Goal: Book appointment/travel/reservation

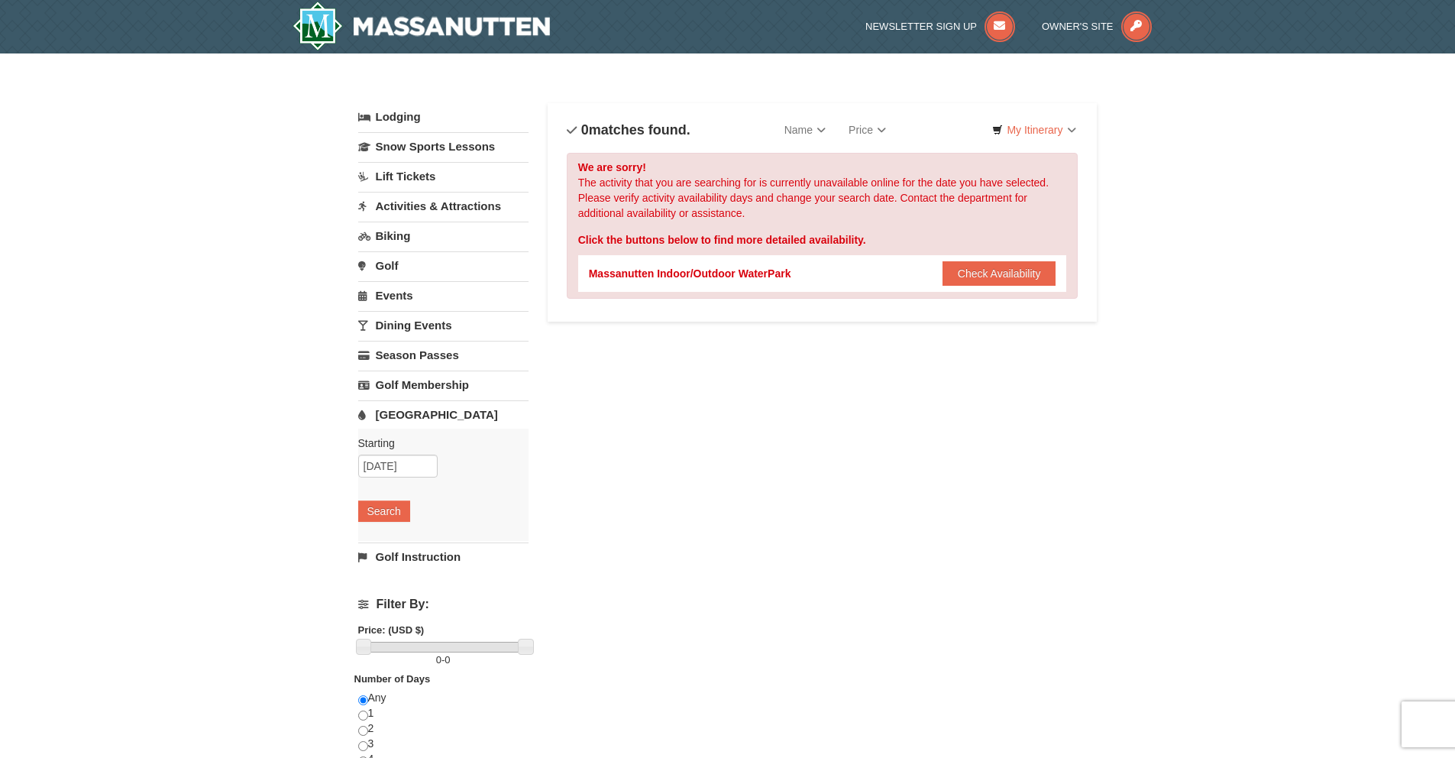
click at [732, 278] on div "Massanutten Indoor/Outdoor WaterPark" at bounding box center [690, 273] width 202 height 15
click at [943, 272] on button "Check Availability" at bounding box center [1000, 273] width 114 height 24
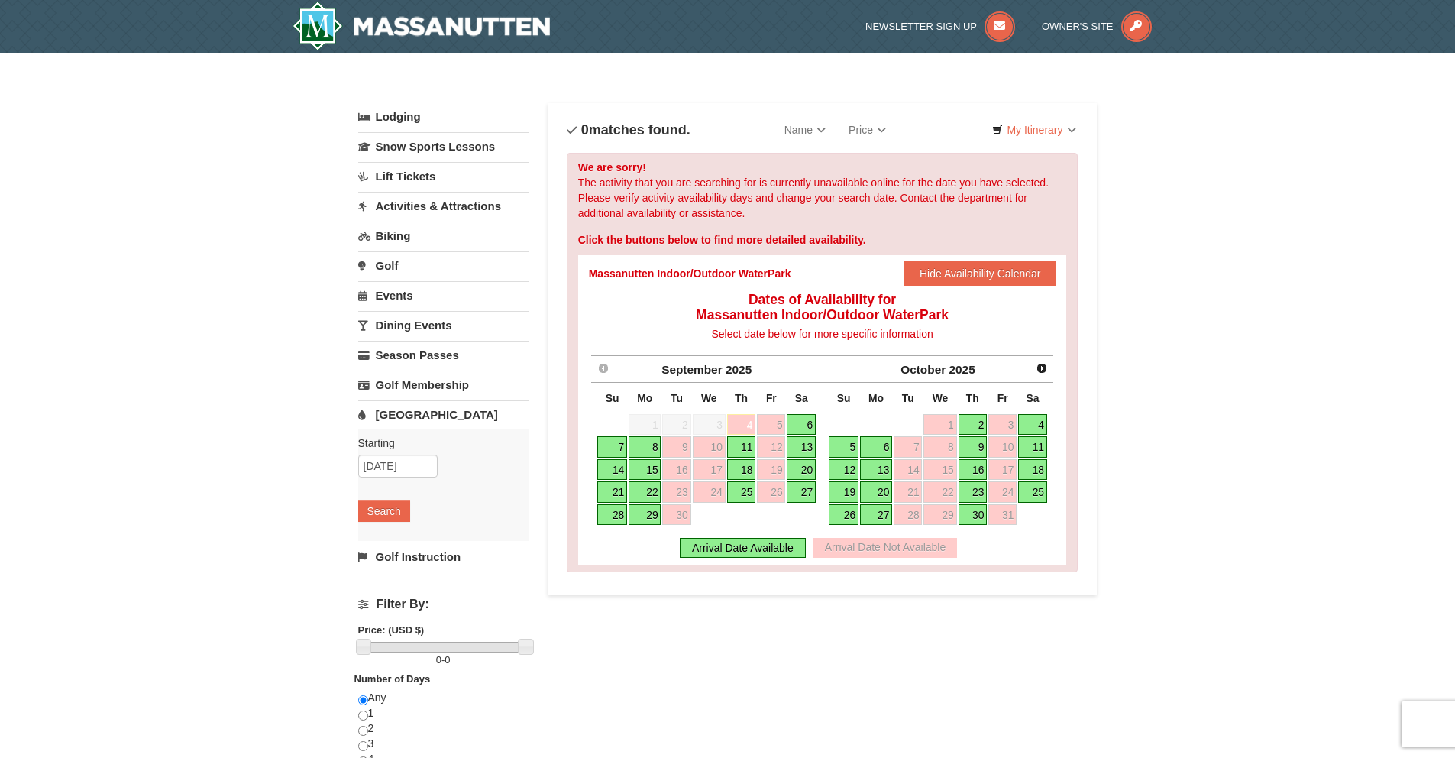
click at [809, 422] on link "6" at bounding box center [801, 424] width 29 height 21
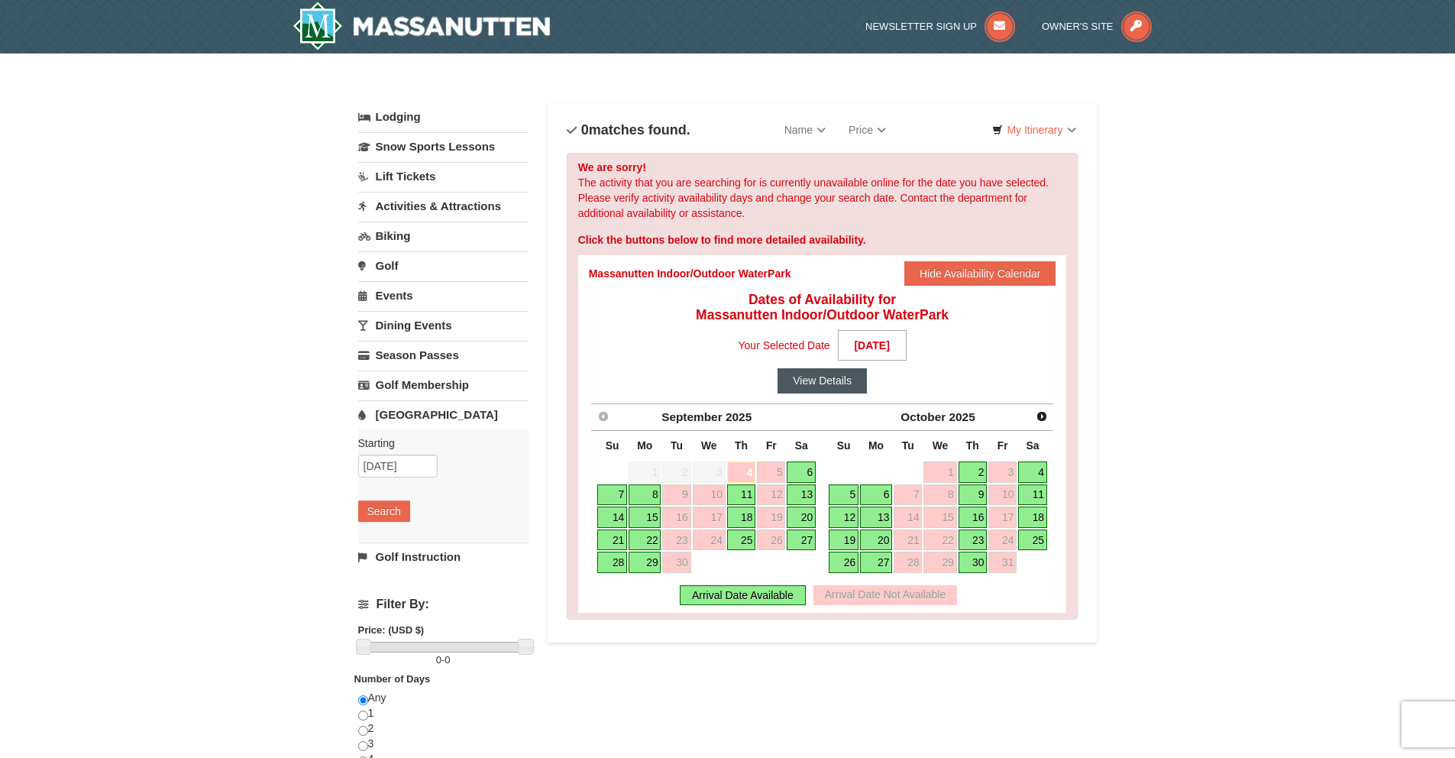
click at [833, 380] on button "View Details" at bounding box center [822, 380] width 89 height 24
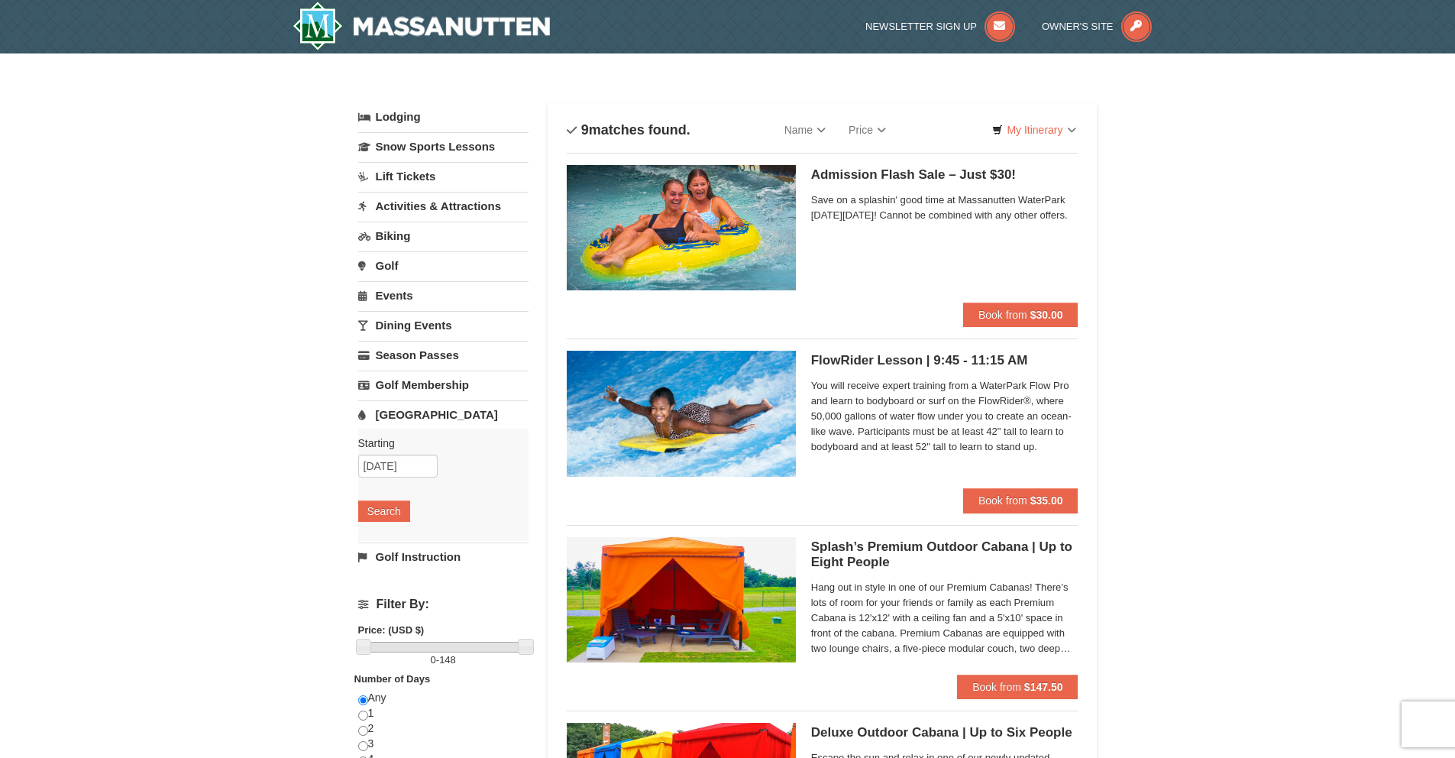
click at [921, 165] on div "Admission Flash Sale – Just $30! Massanutten Indoor/Outdoor WaterPark Save on a…" at bounding box center [944, 234] width 267 height 138
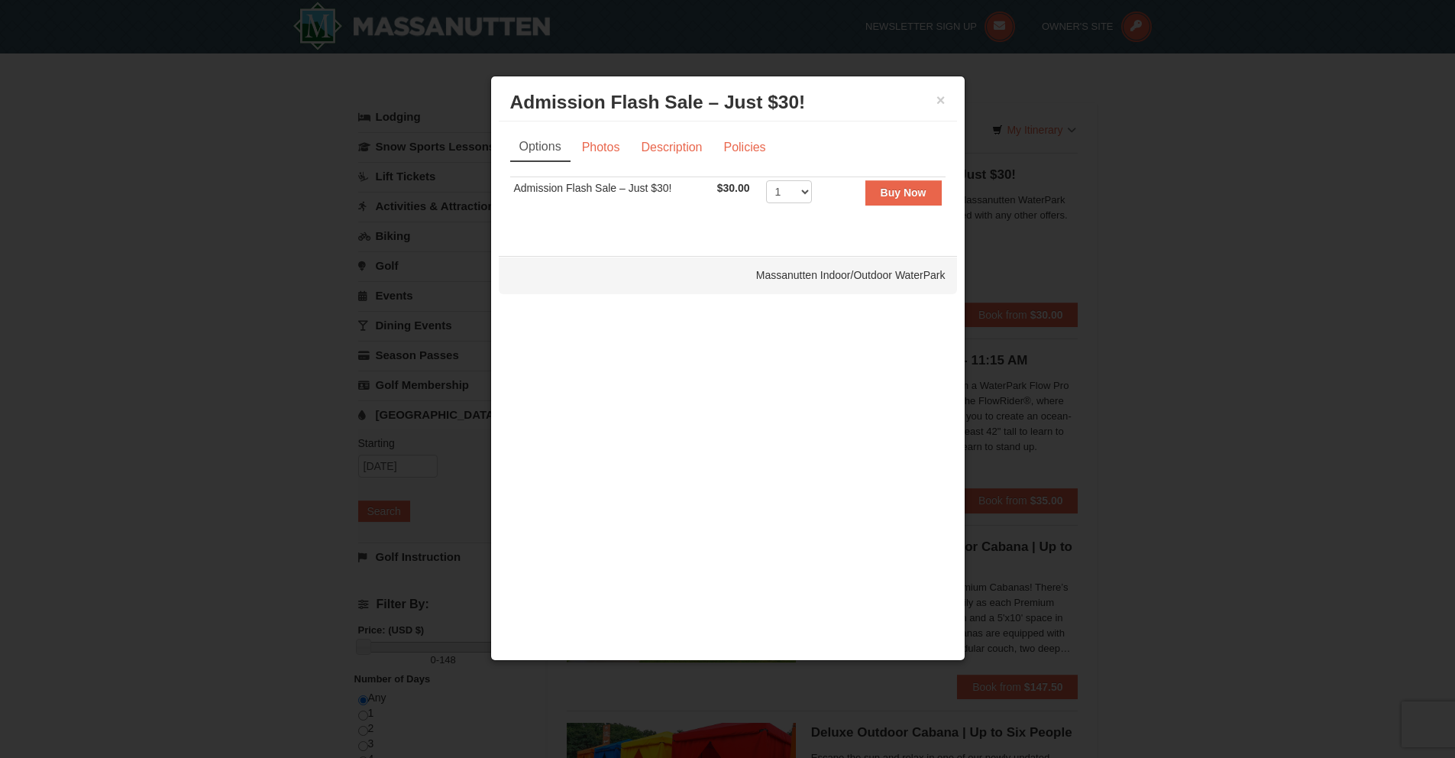
click at [603, 190] on td "Admission Flash Sale – Just $30!" at bounding box center [611, 195] width 203 height 37
click at [600, 147] on link "Photos" at bounding box center [601, 147] width 58 height 29
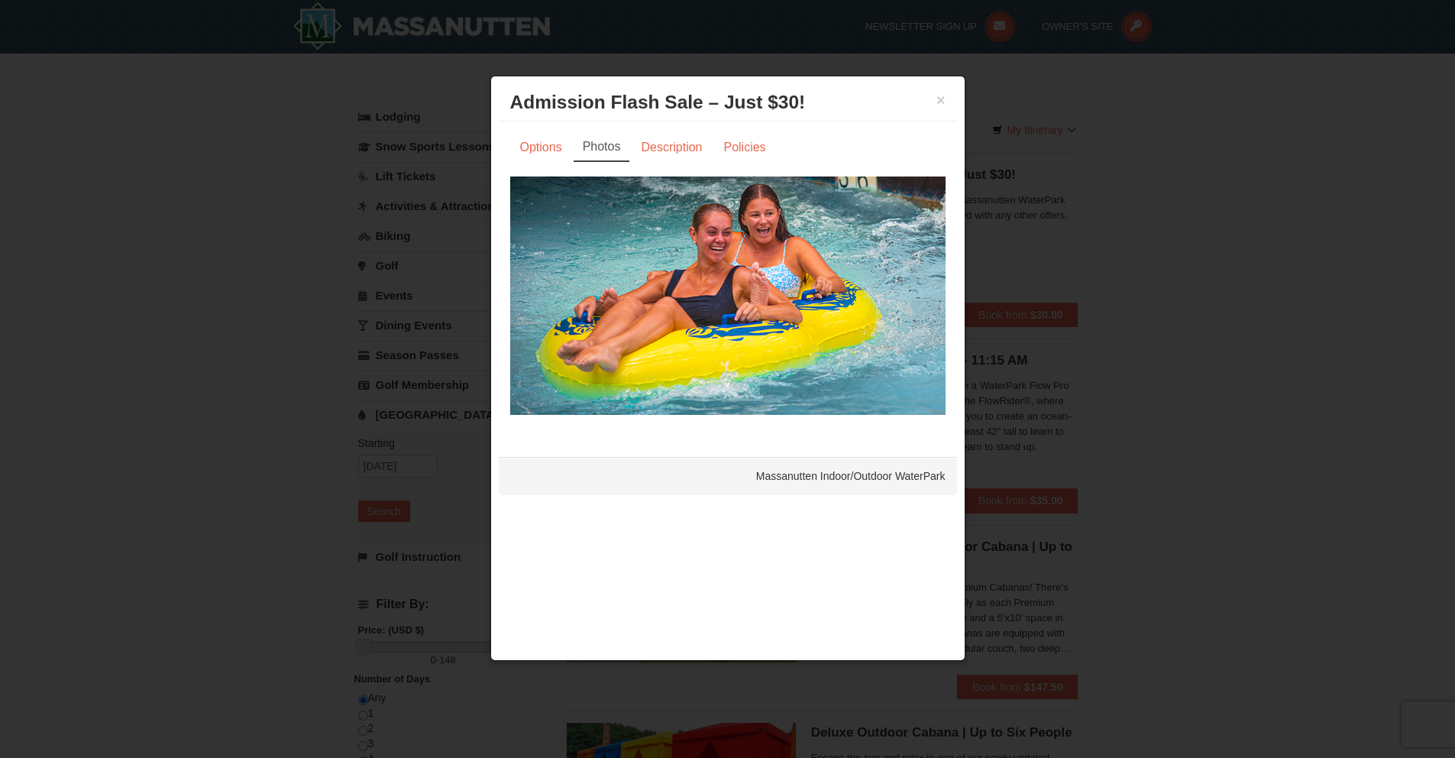
click at [847, 317] on img at bounding box center [727, 295] width 435 height 238
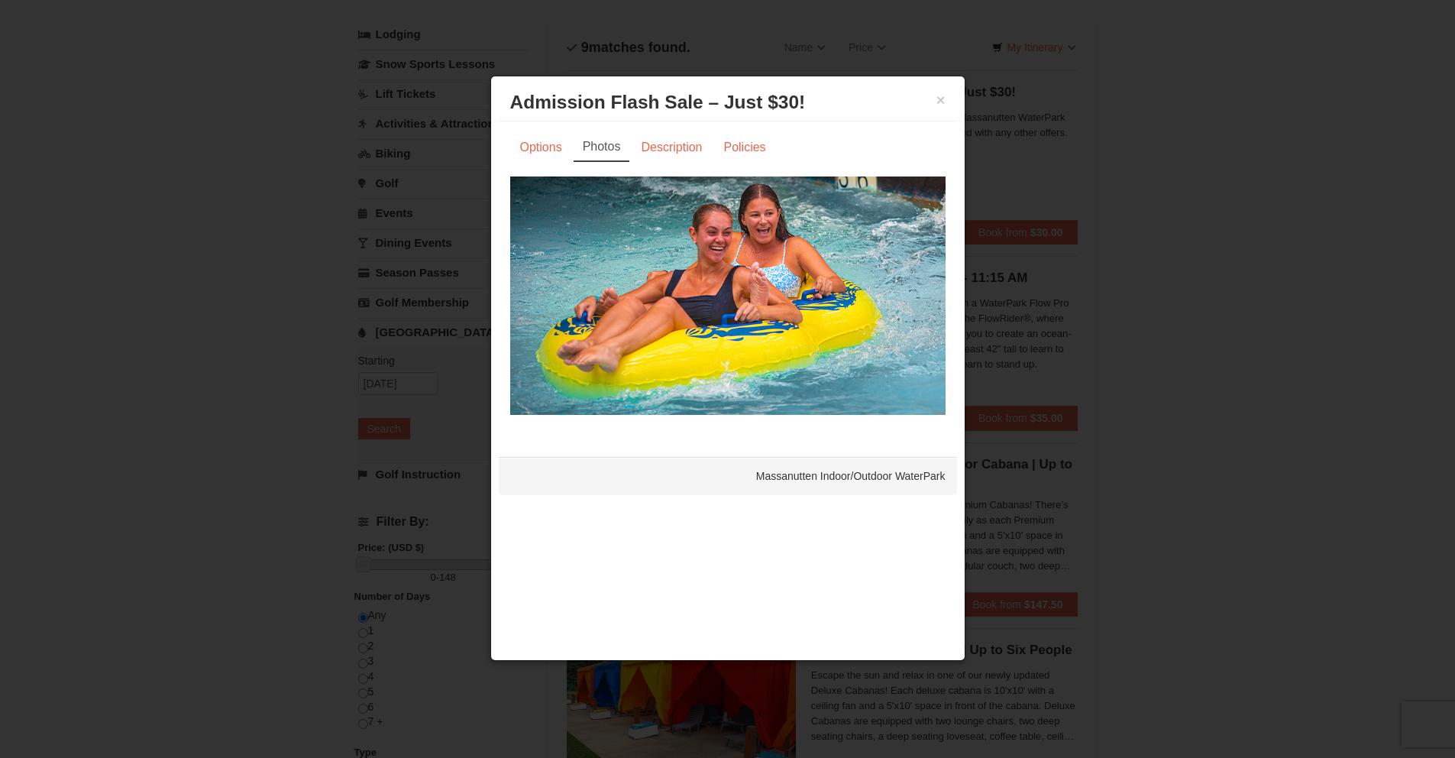
scroll to position [92, 0]
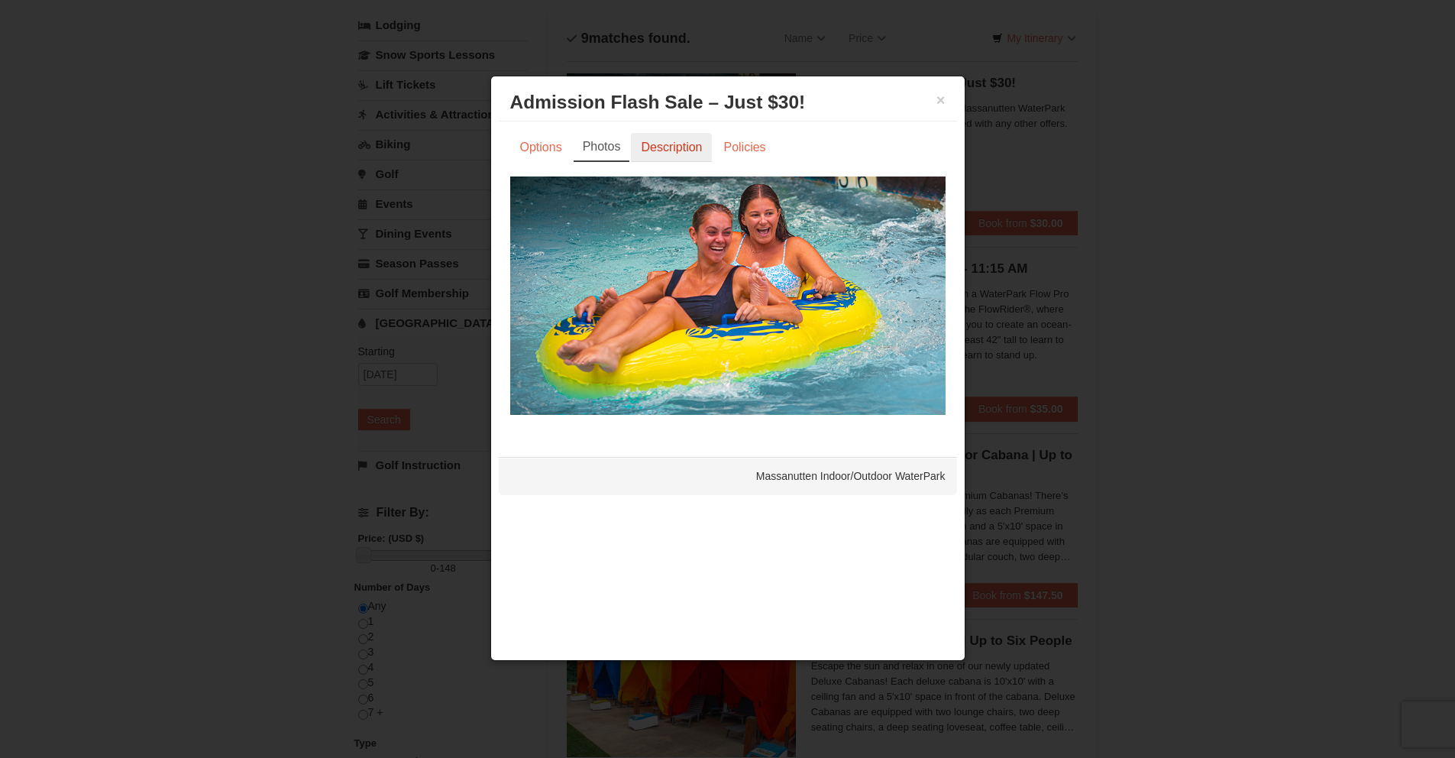
click at [661, 144] on link "Description" at bounding box center [671, 147] width 81 height 29
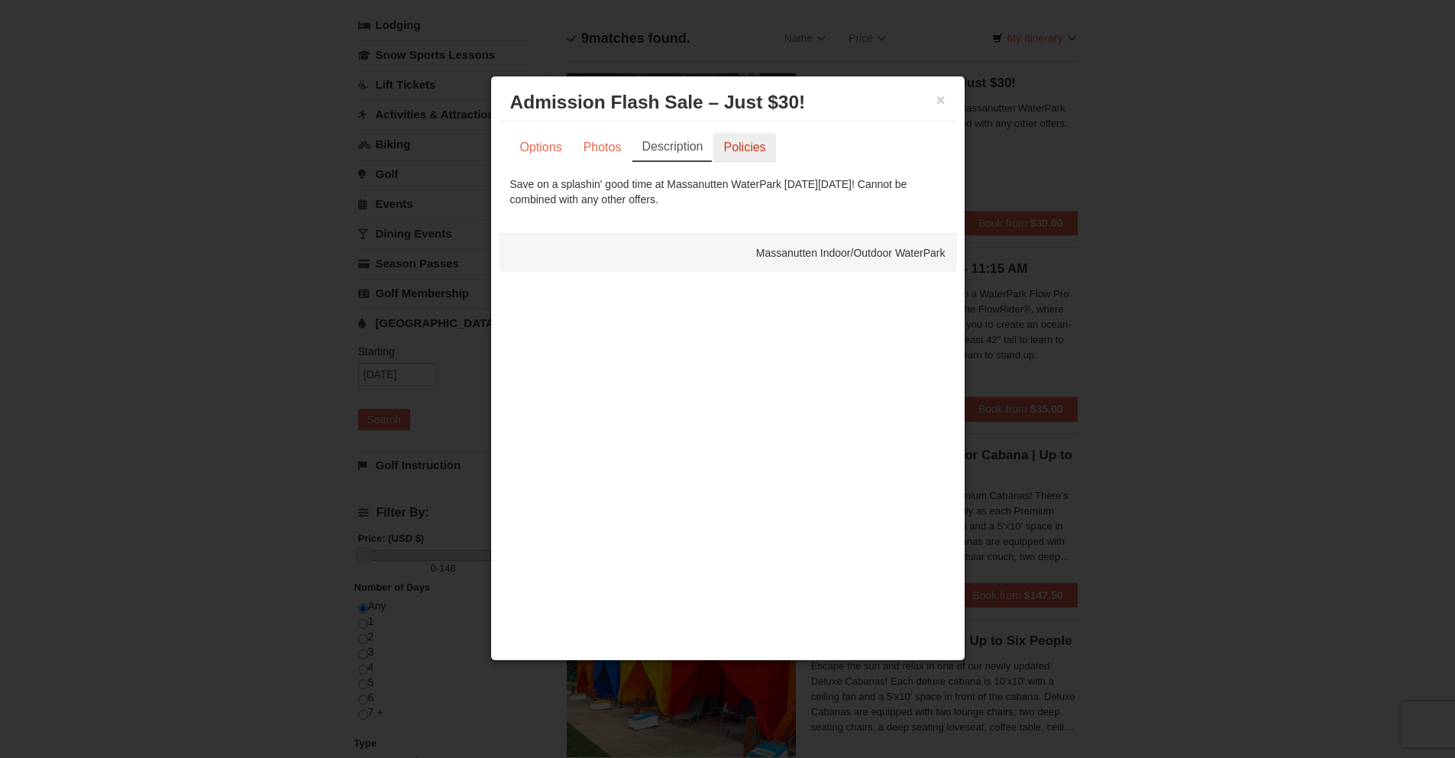
click at [757, 139] on link "Policies" at bounding box center [745, 147] width 62 height 29
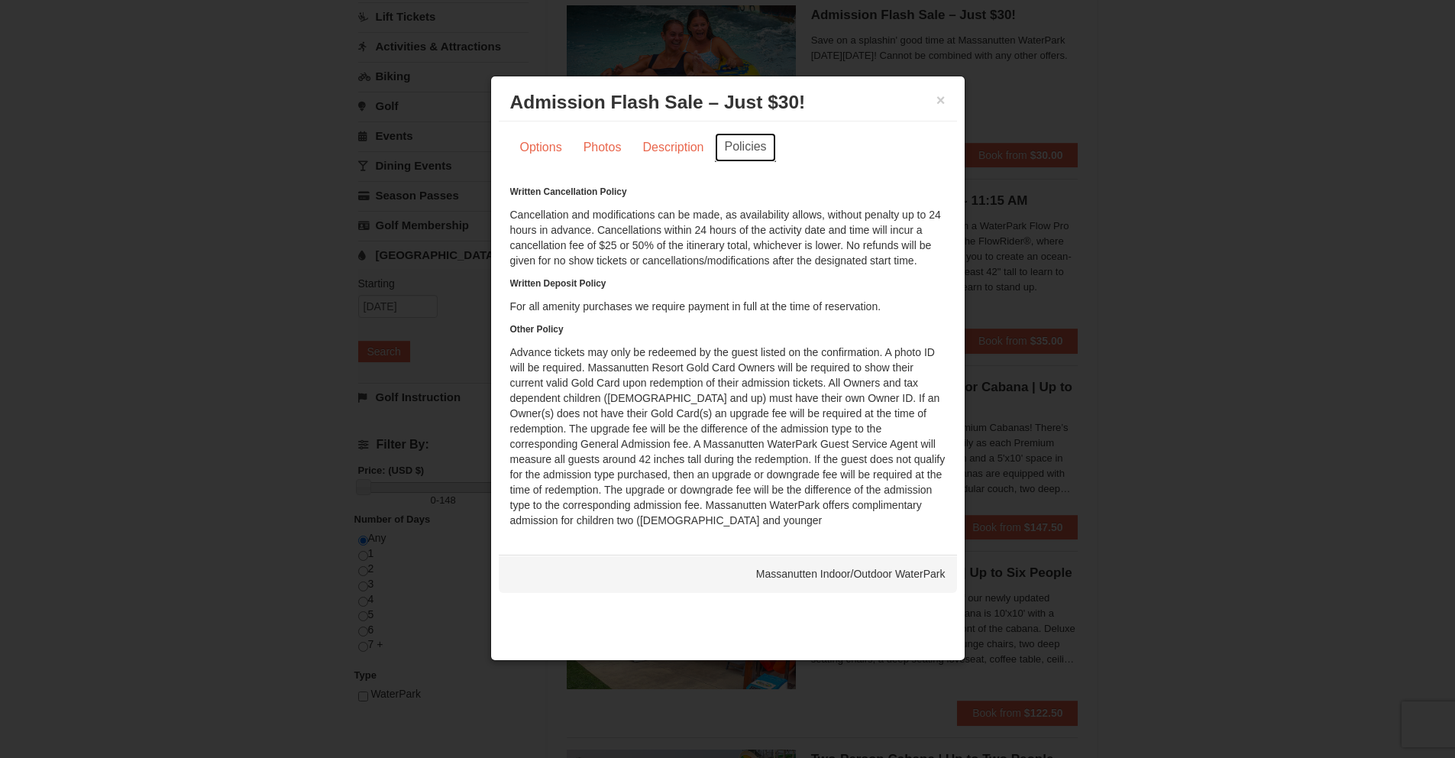
scroll to position [68, 0]
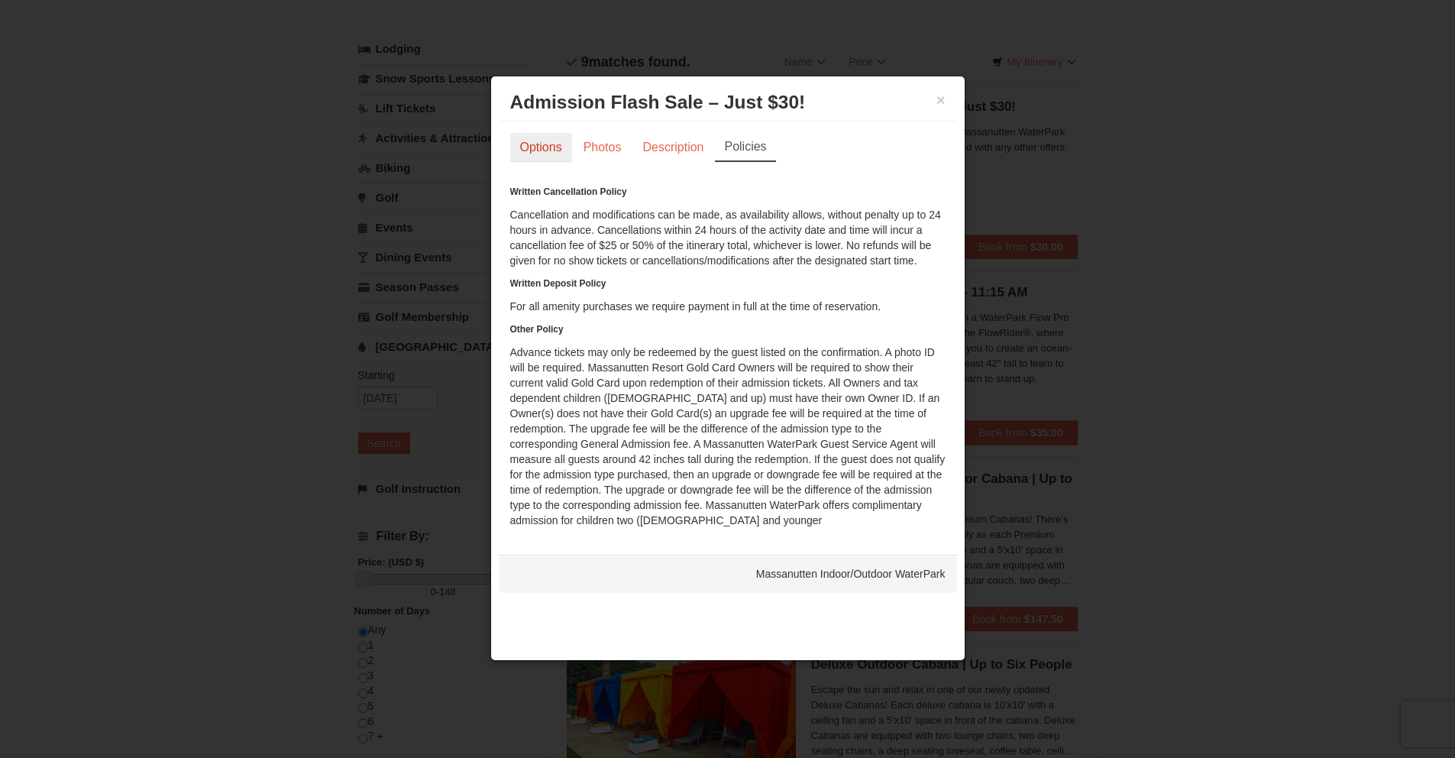
click at [536, 149] on link "Options" at bounding box center [541, 147] width 62 height 29
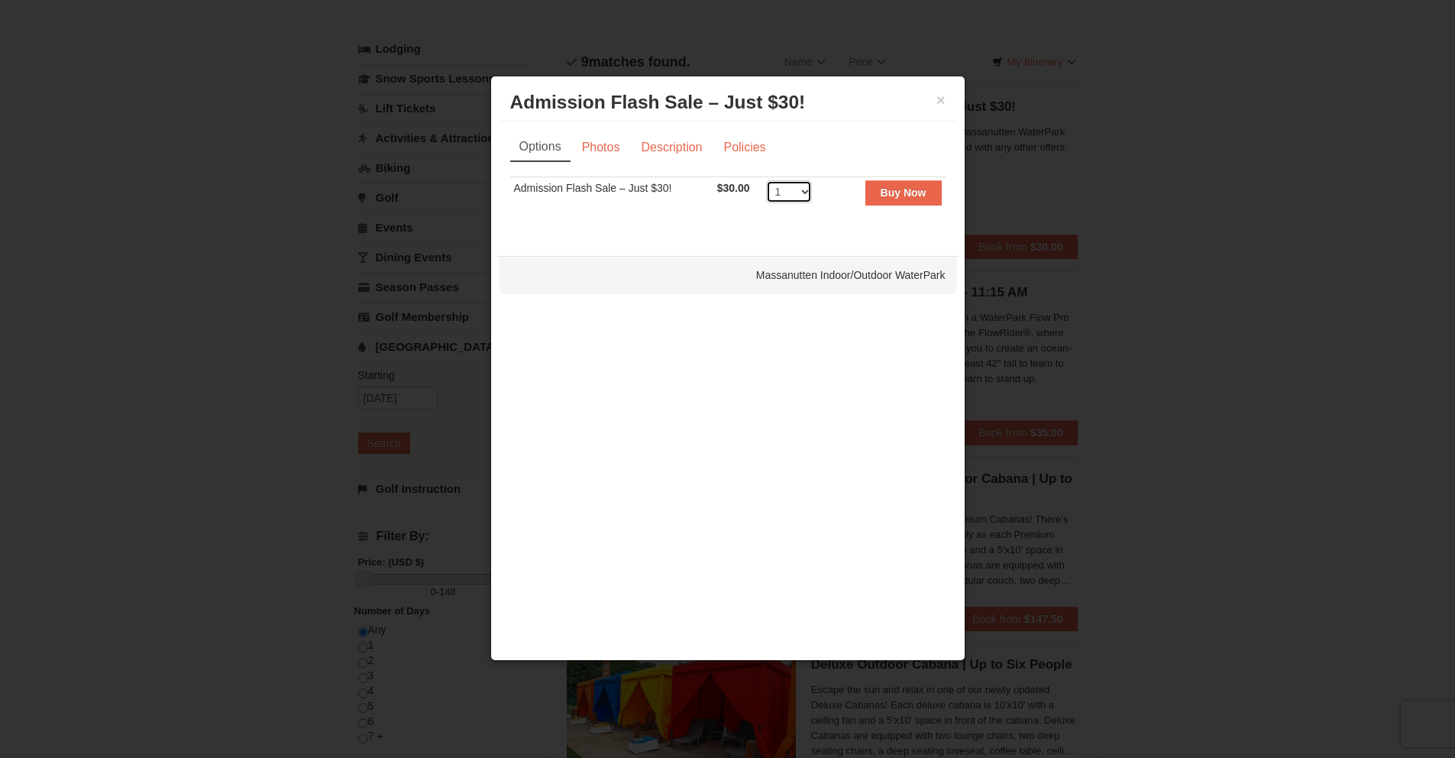
click at [802, 196] on select "1 2 3 4 5 6 7 8 9 10 11 12 13 14 15 16 17 18 19 20 21 22 23 24 25 26 27 28 29 3…" at bounding box center [789, 191] width 46 height 23
select select "6"
click at [796, 222] on div "Sorry, no matches found. Please remove some filters, or change your dates to fi…" at bounding box center [727, 202] width 435 height 53
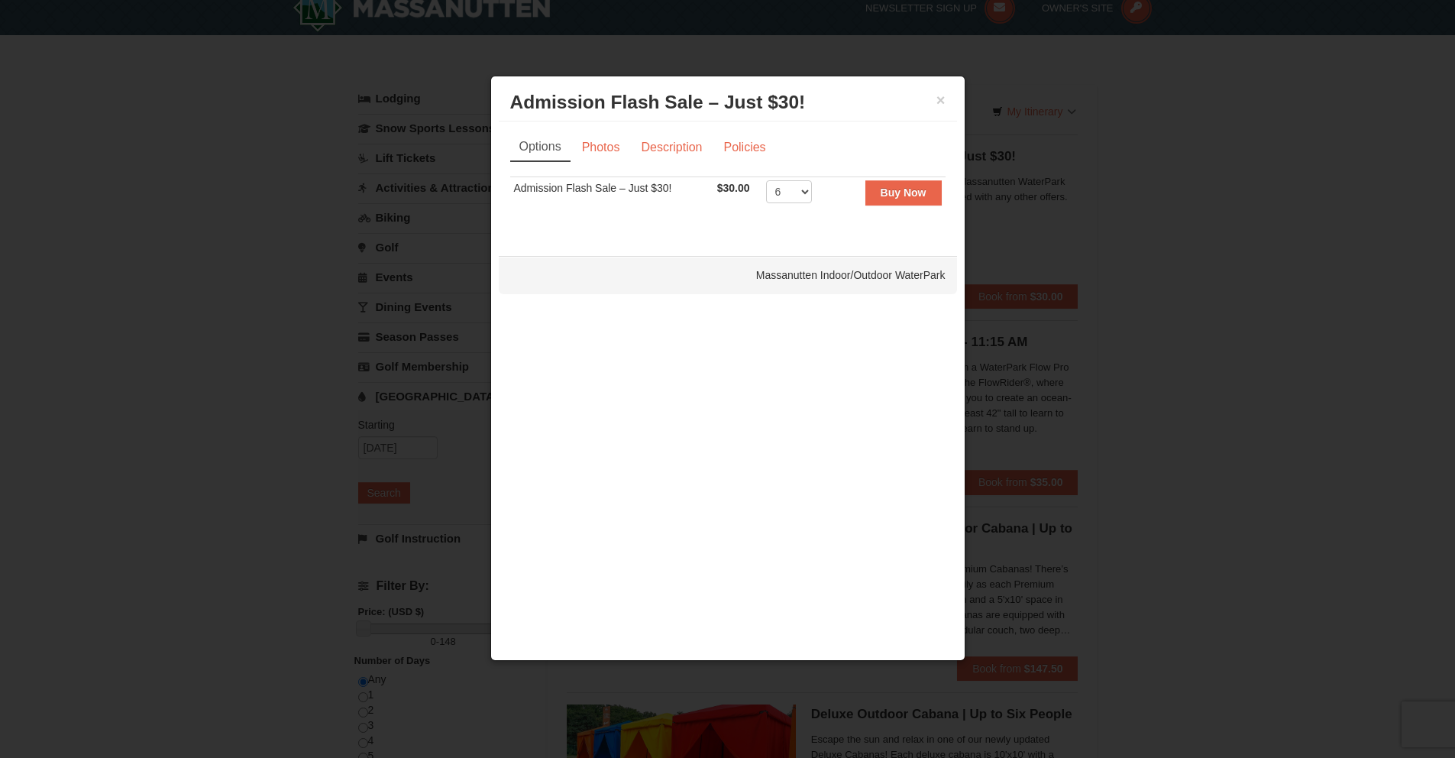
scroll to position [0, 0]
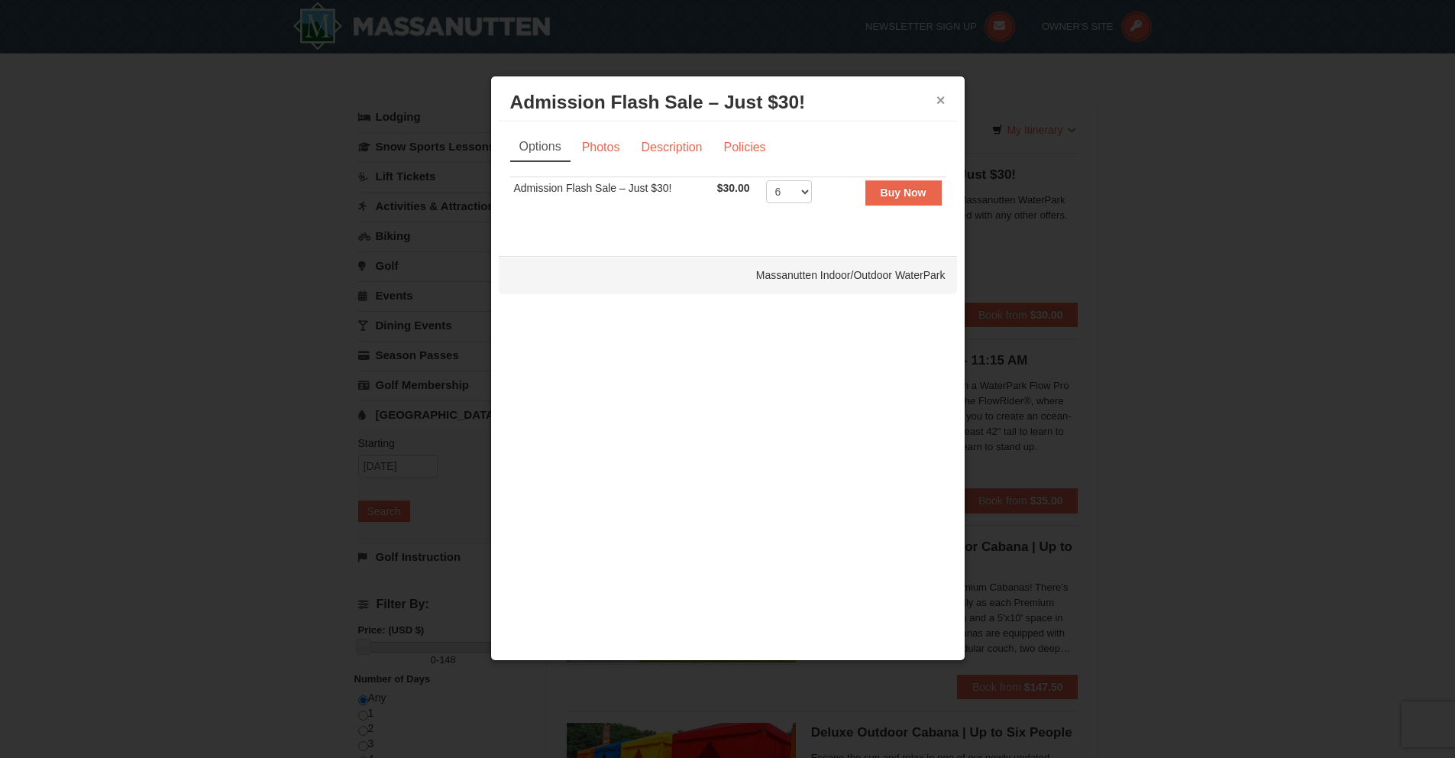
click at [937, 100] on button "×" at bounding box center [941, 99] width 9 height 15
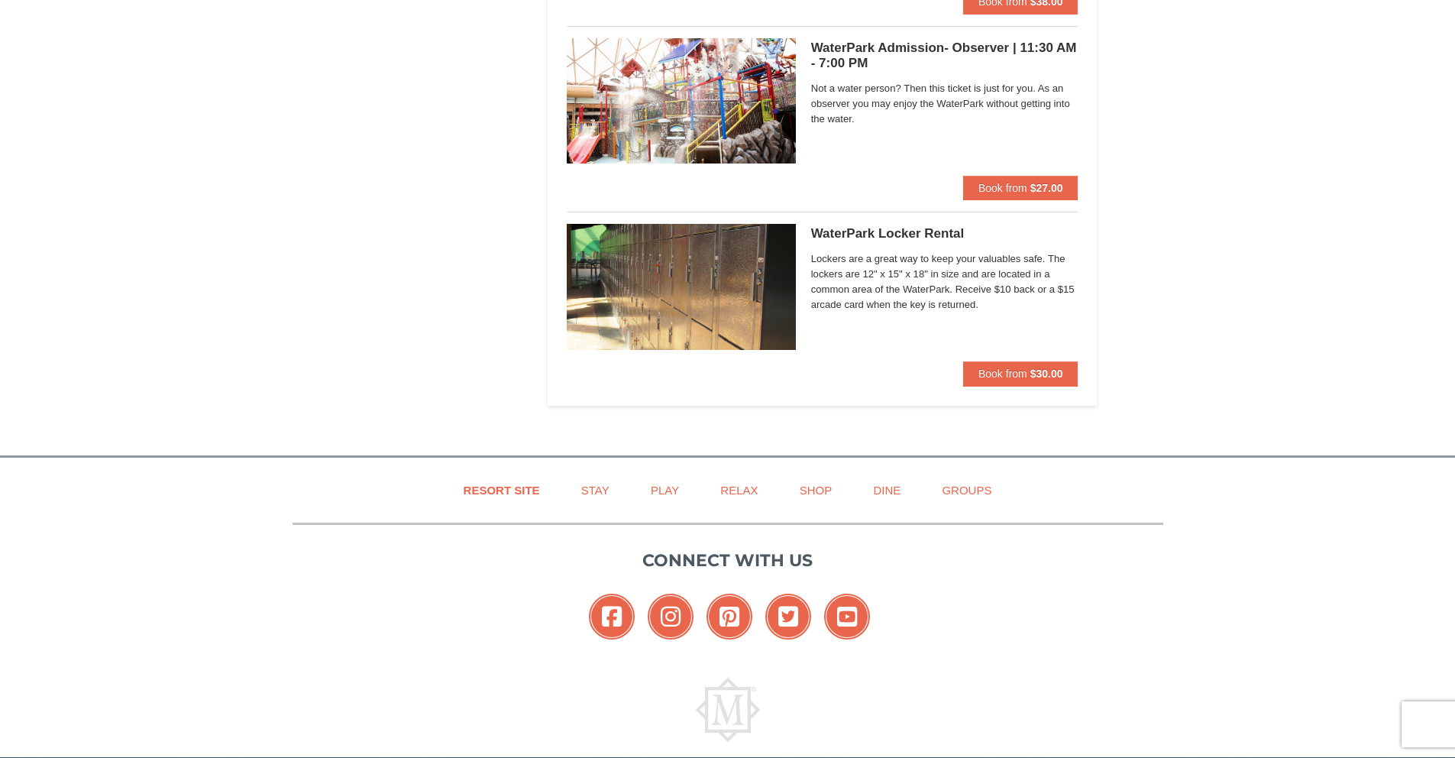
scroll to position [1356, 0]
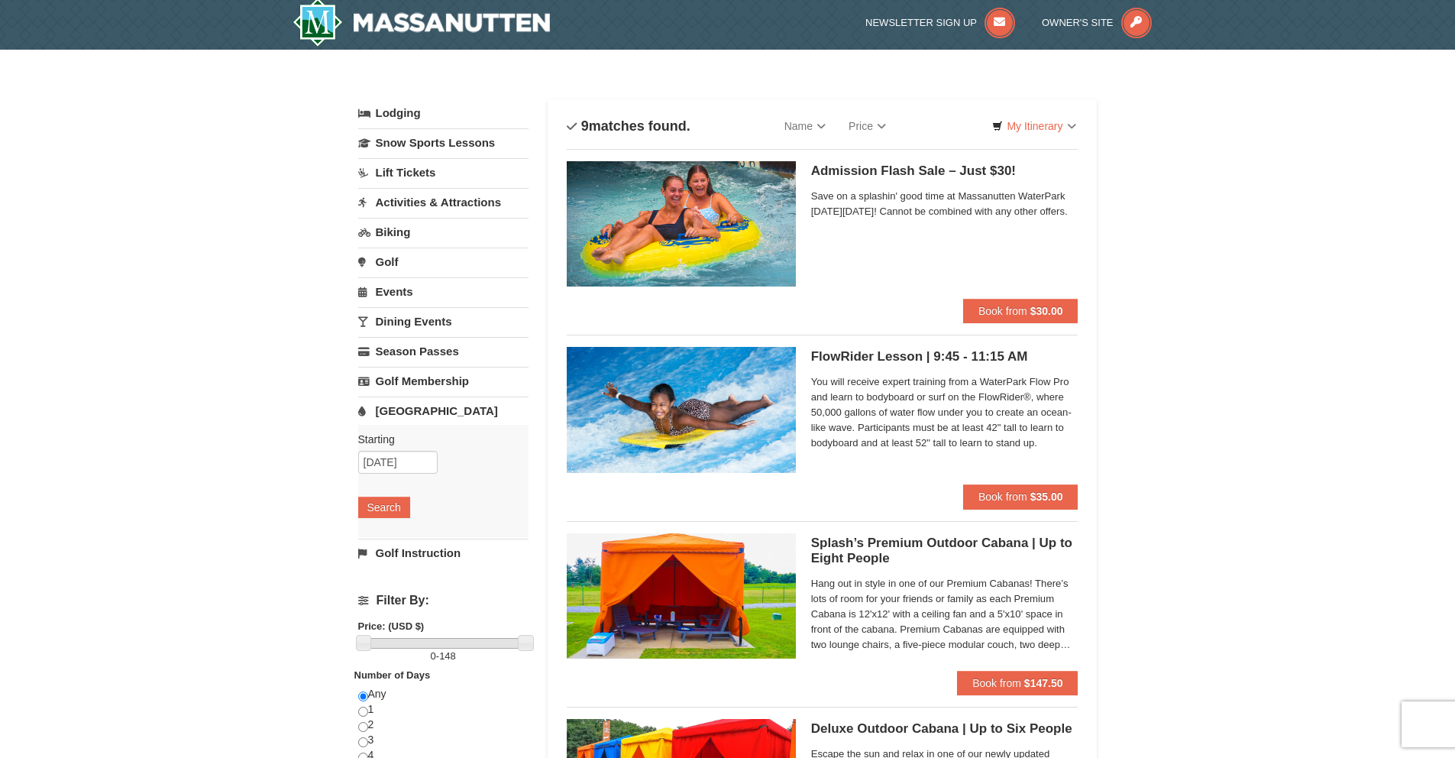
scroll to position [0, 0]
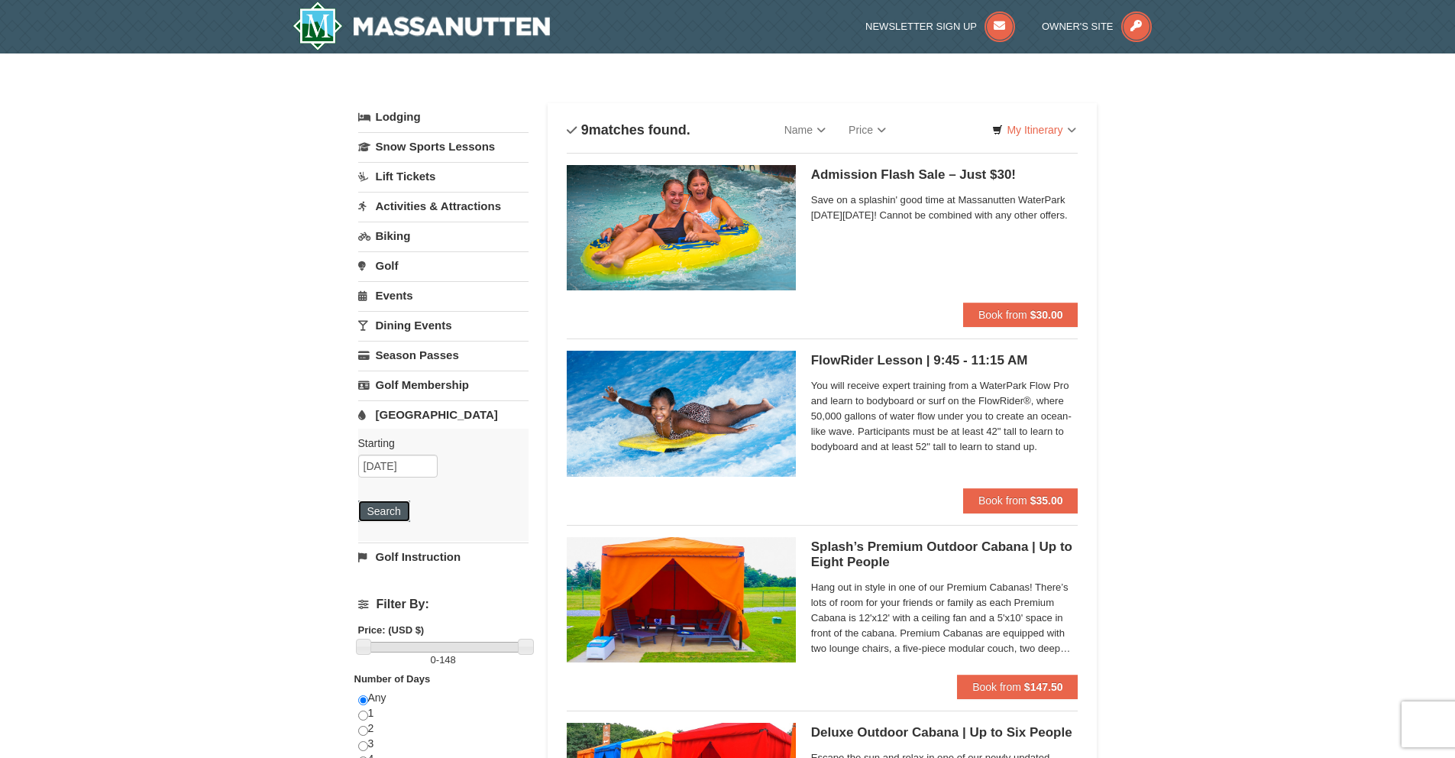
click at [385, 519] on button "Search" at bounding box center [384, 510] width 52 height 21
click at [452, 202] on link "Activities & Attractions" at bounding box center [443, 206] width 170 height 28
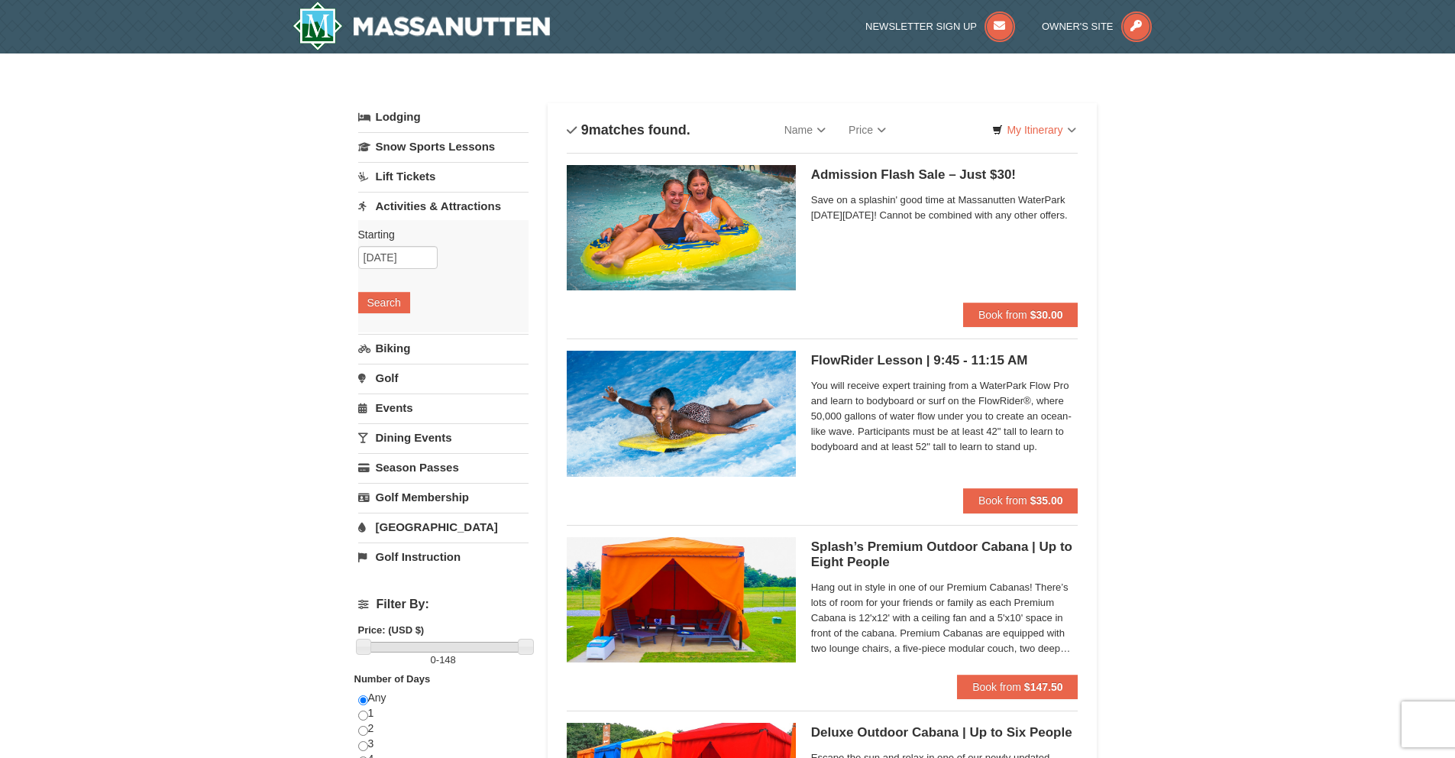
click at [445, 438] on link "Dining Events" at bounding box center [443, 437] width 170 height 28
click at [393, 431] on button "Search" at bounding box center [384, 421] width 52 height 21
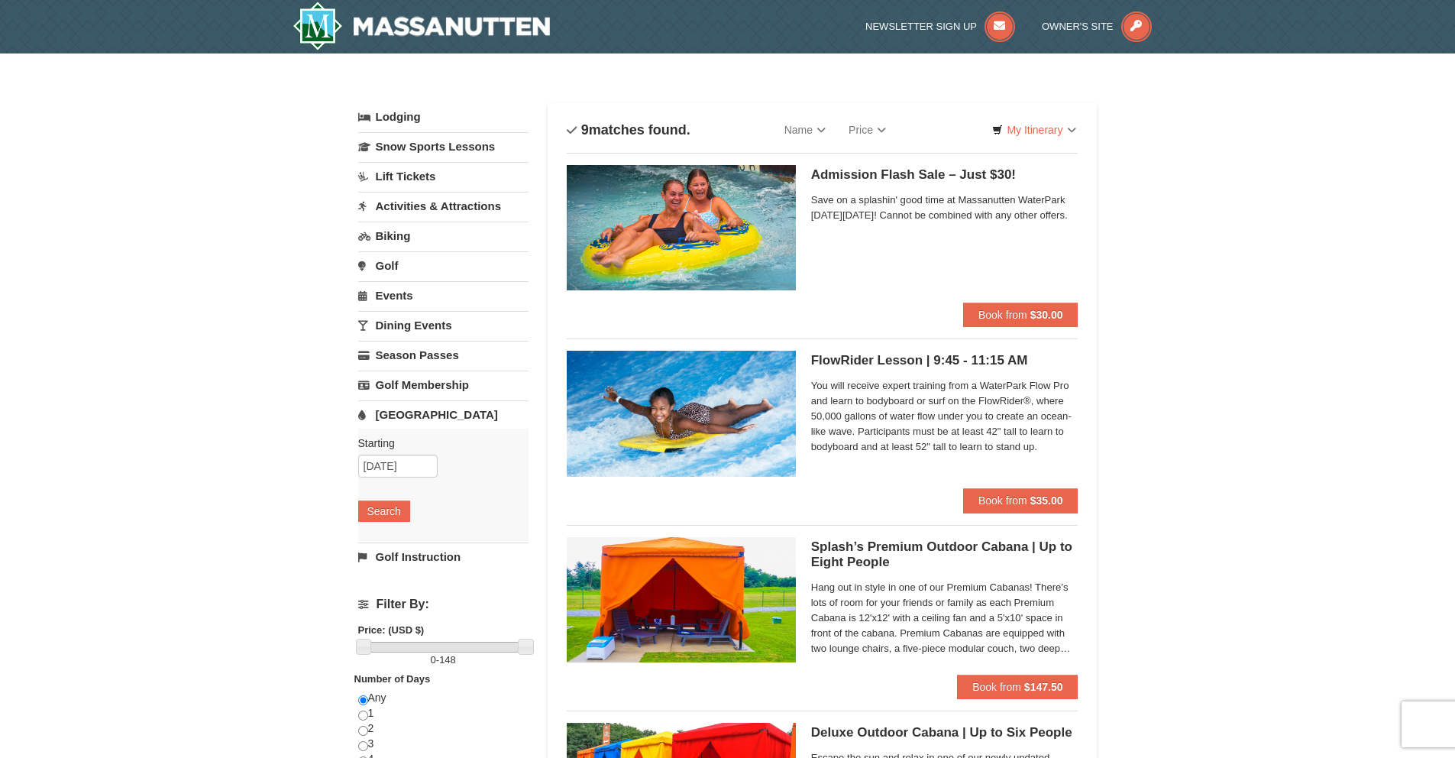
click at [693, 201] on img at bounding box center [681, 227] width 229 height 125
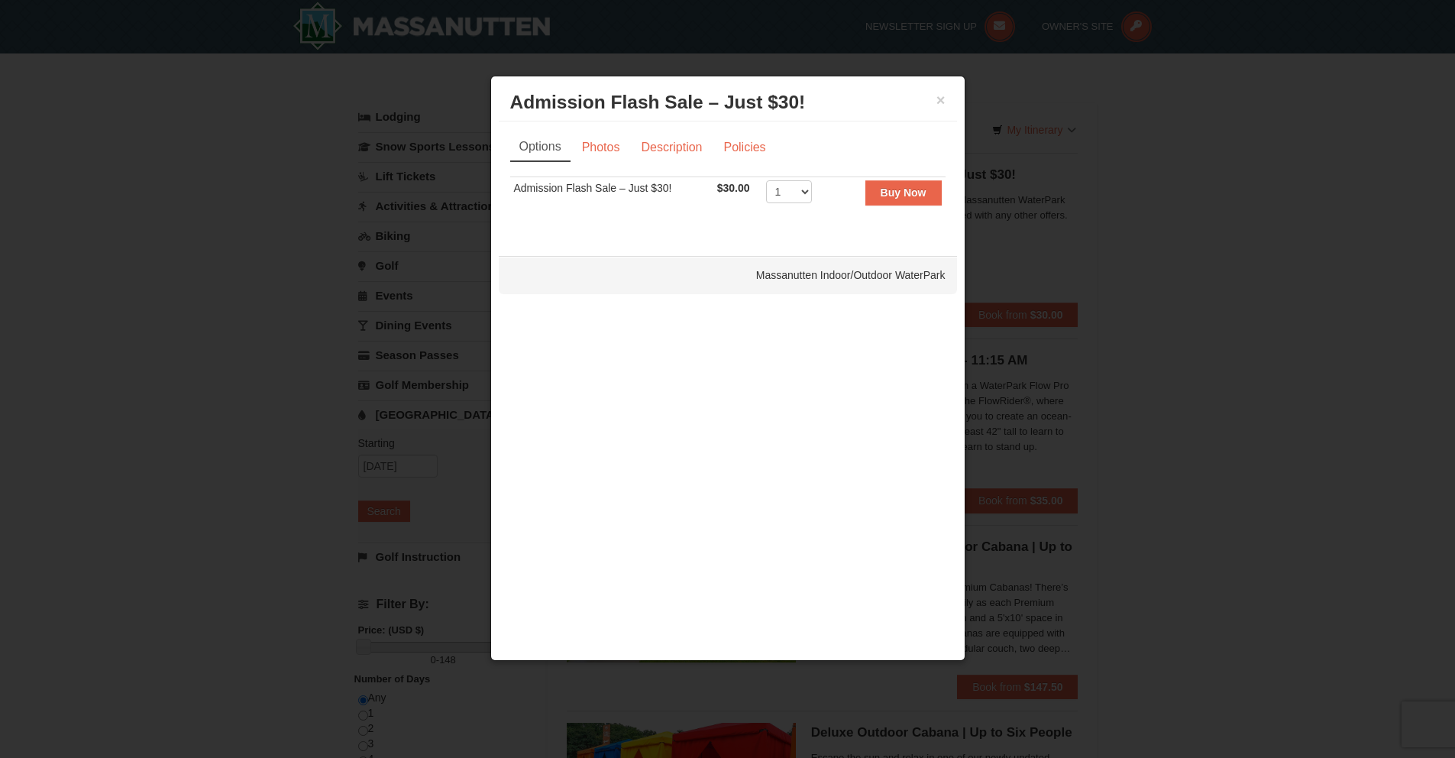
click at [788, 286] on div "Massanutten Indoor/Outdoor WaterPark" at bounding box center [728, 275] width 458 height 38
click at [711, 141] on link "Description" at bounding box center [671, 147] width 81 height 29
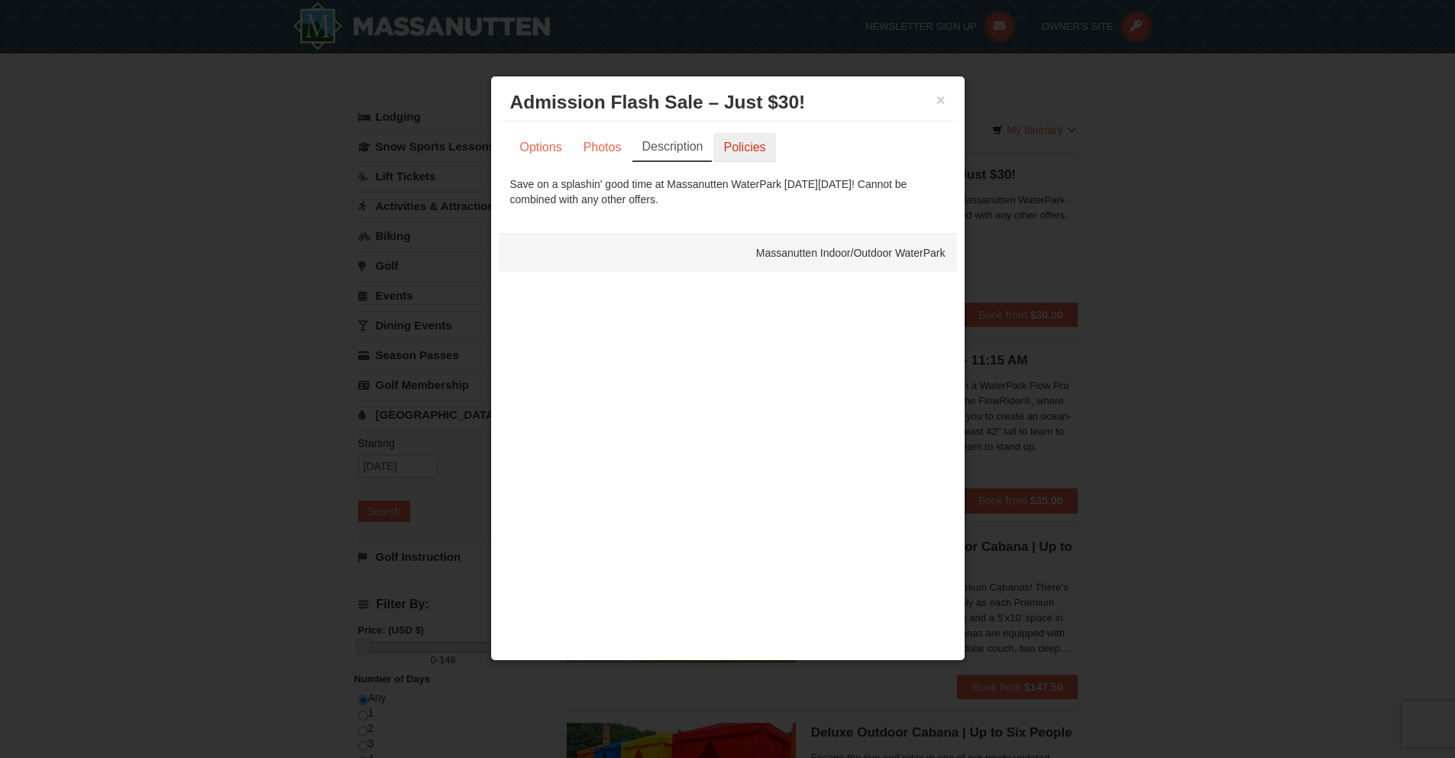
click at [748, 147] on link "Policies" at bounding box center [745, 147] width 62 height 29
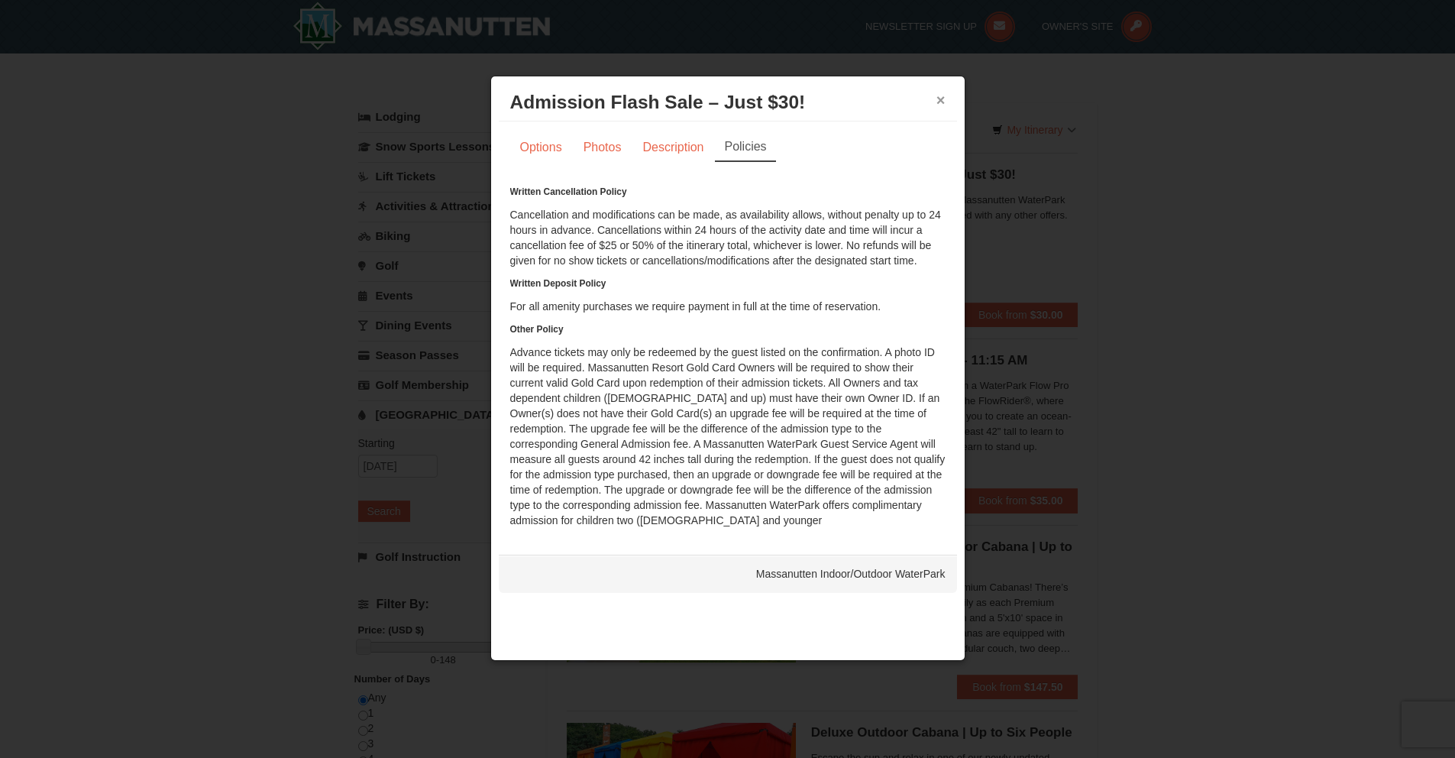
click at [943, 102] on button "×" at bounding box center [941, 99] width 9 height 15
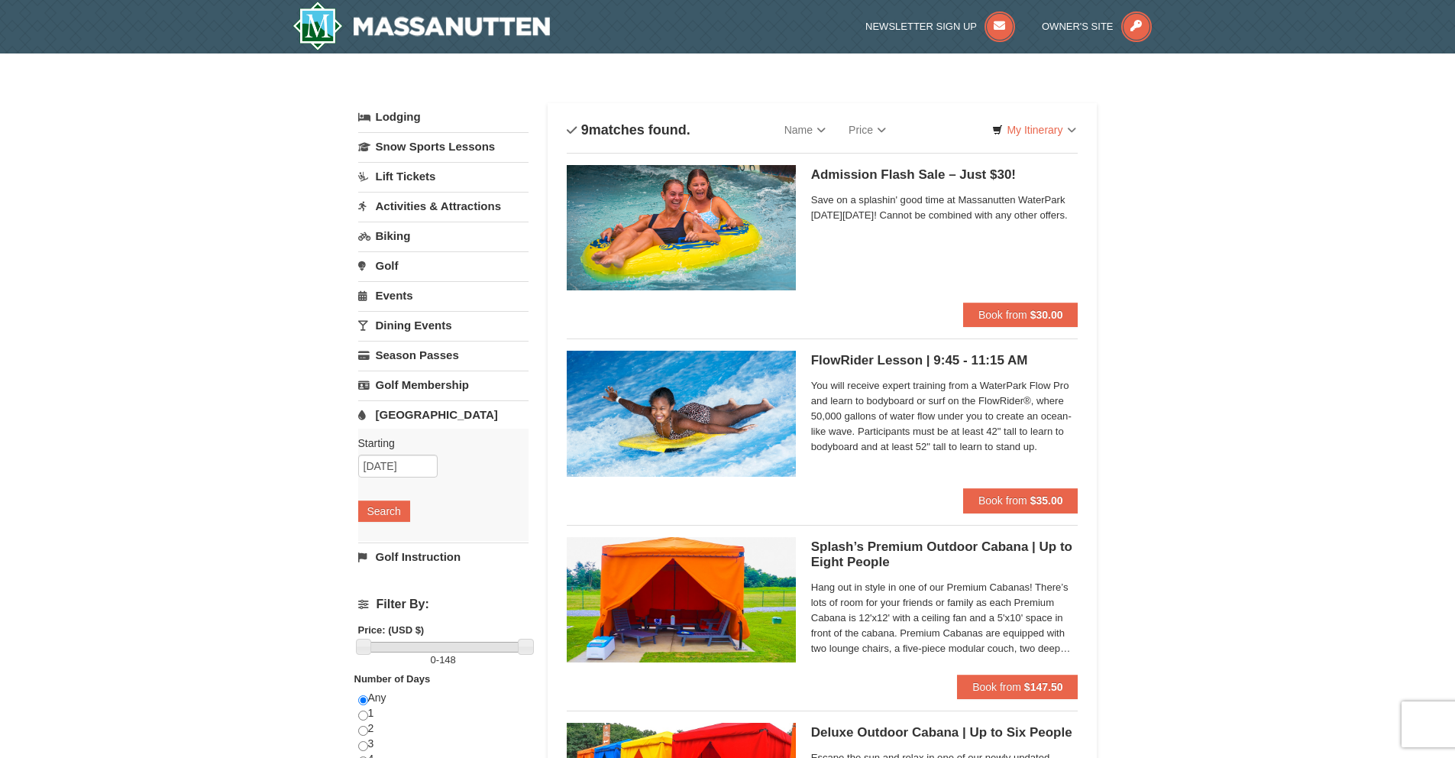
click at [432, 415] on link "[GEOGRAPHIC_DATA]" at bounding box center [443, 414] width 170 height 28
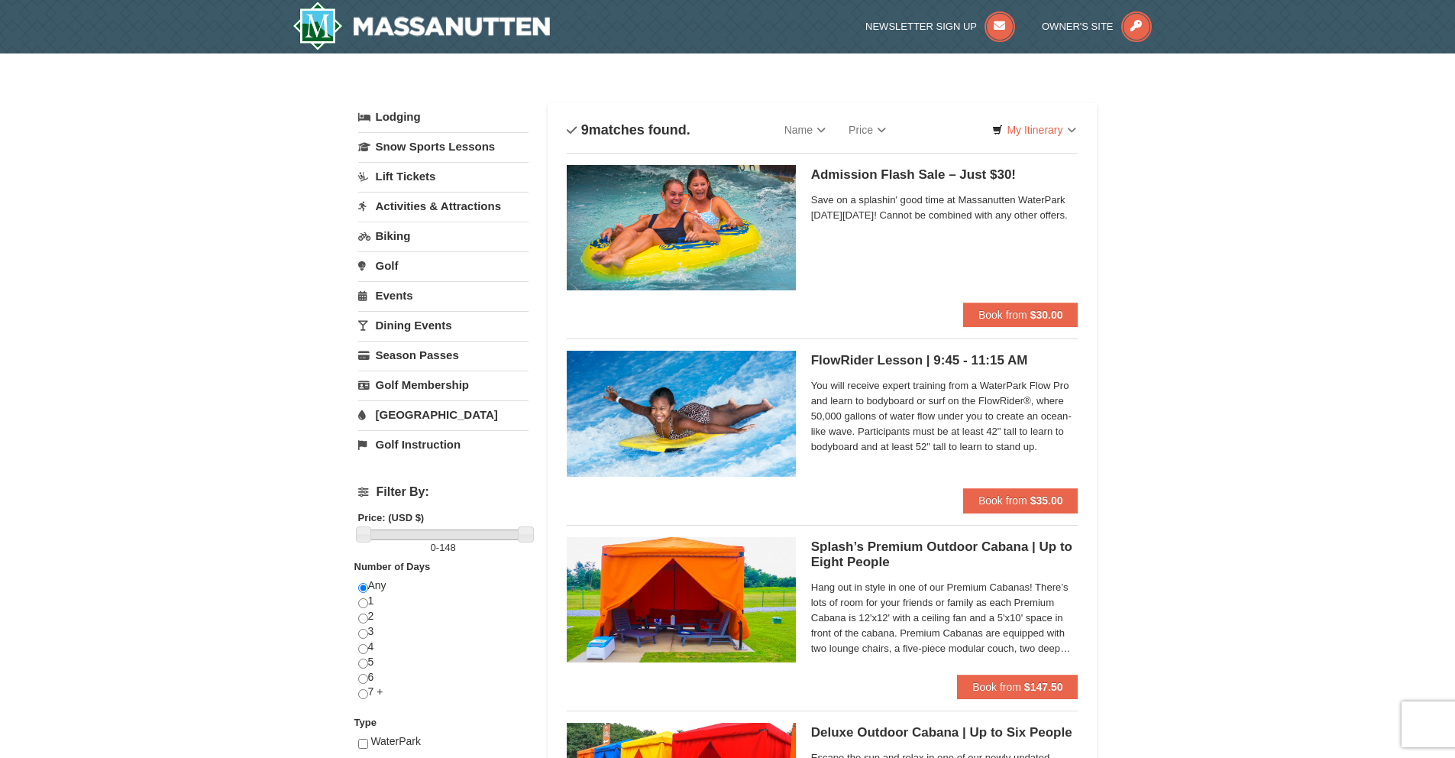
click at [432, 415] on link "[GEOGRAPHIC_DATA]" at bounding box center [443, 414] width 170 height 28
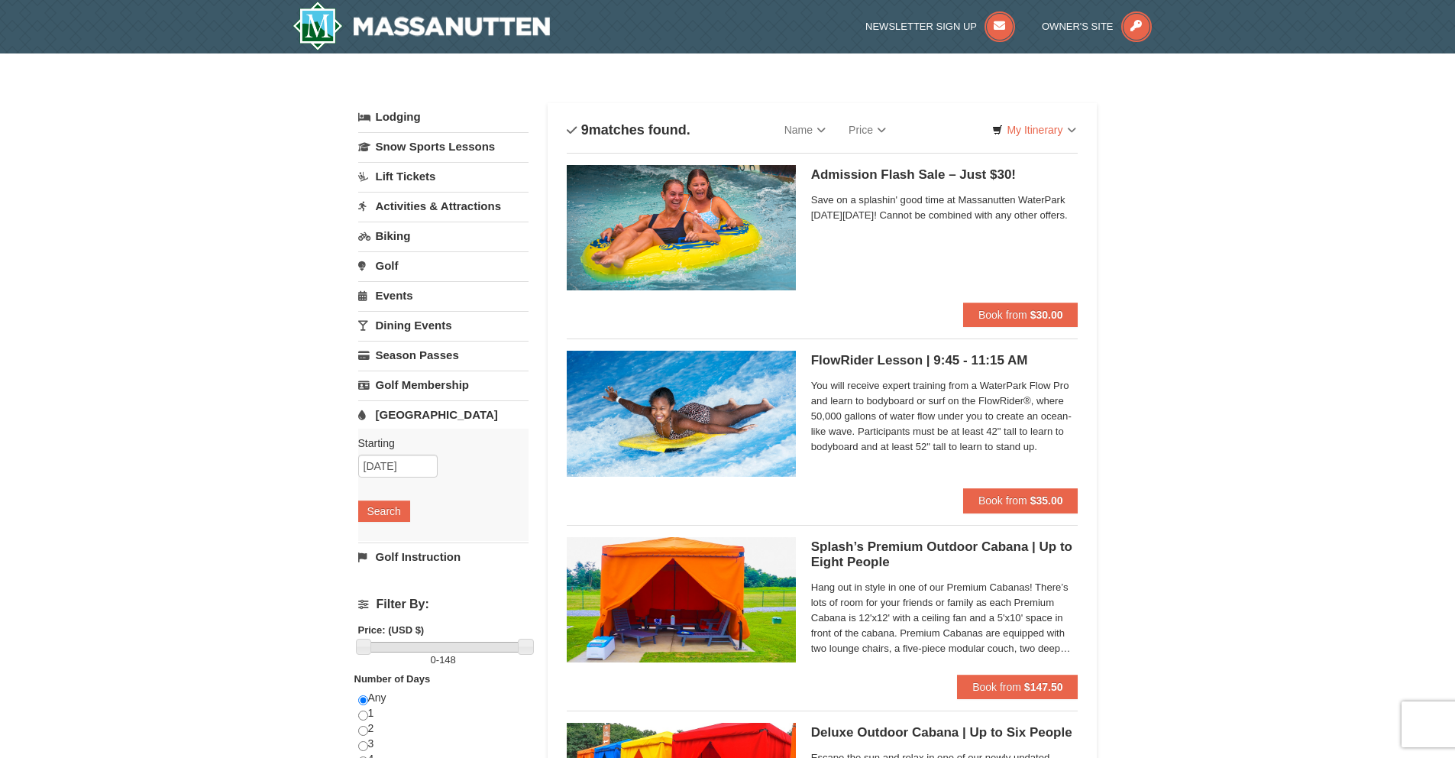
click at [407, 111] on link "Lodging" at bounding box center [443, 117] width 170 height 28
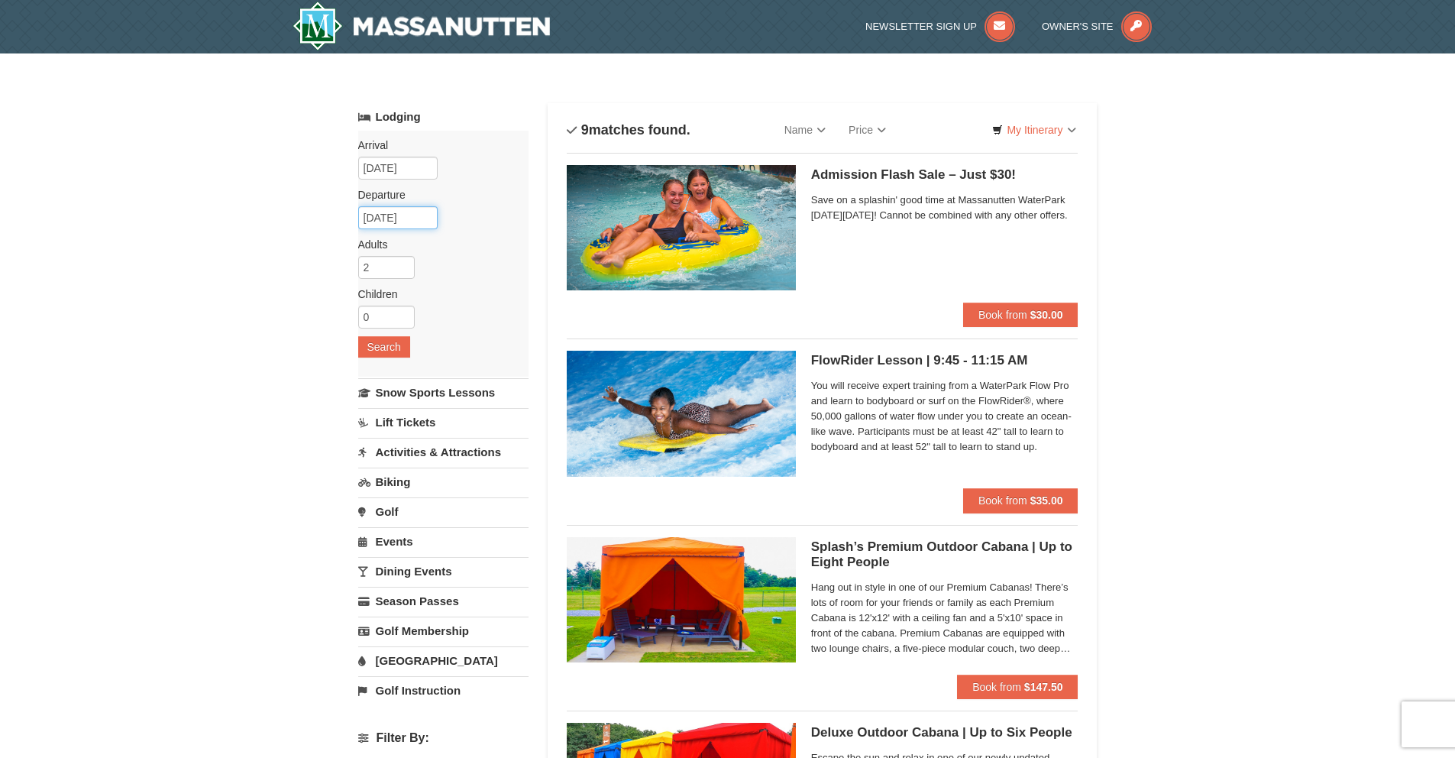
click at [412, 218] on input "09/08/2025" at bounding box center [397, 217] width 79 height 23
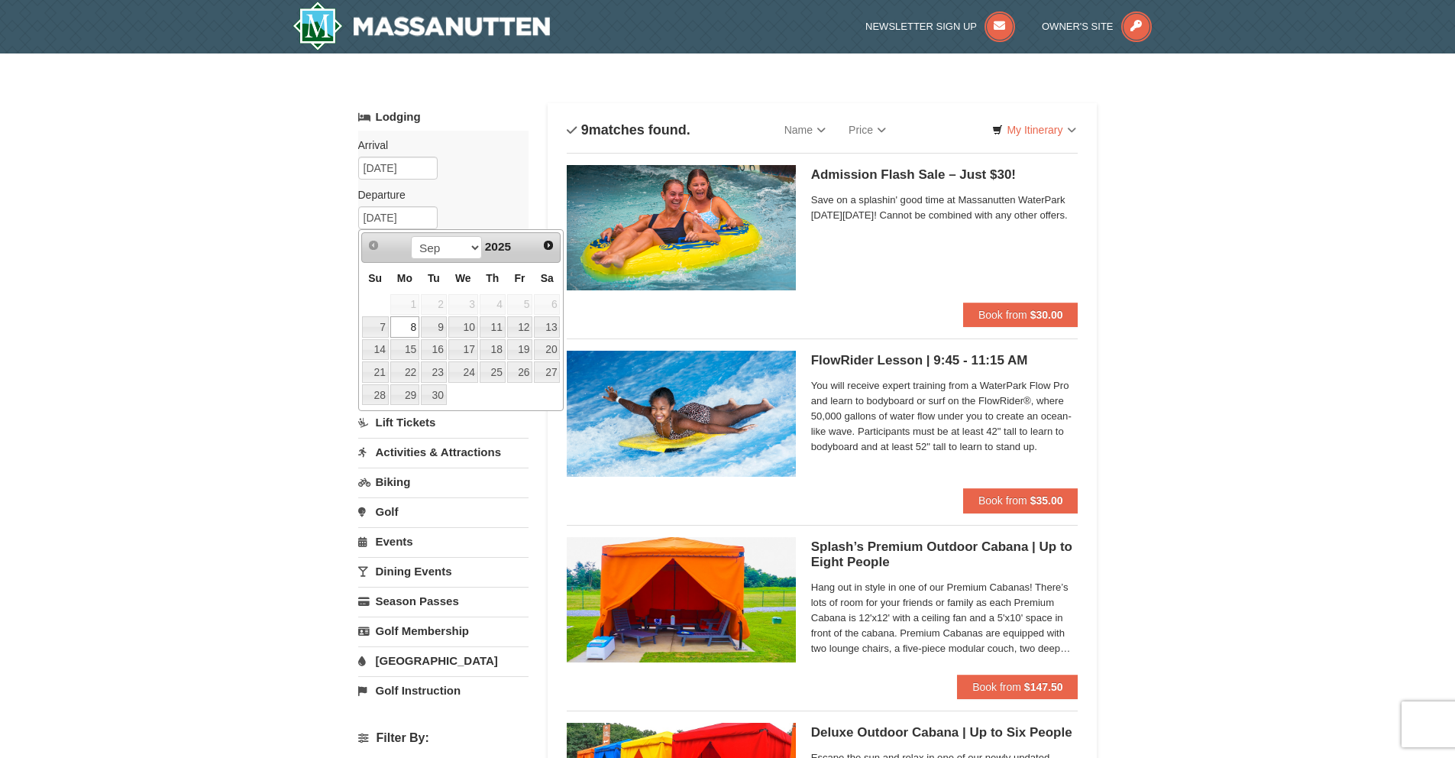
click at [412, 304] on span "1" at bounding box center [404, 304] width 29 height 21
click at [383, 323] on link "7" at bounding box center [375, 326] width 27 height 21
type input "09/07/2025"
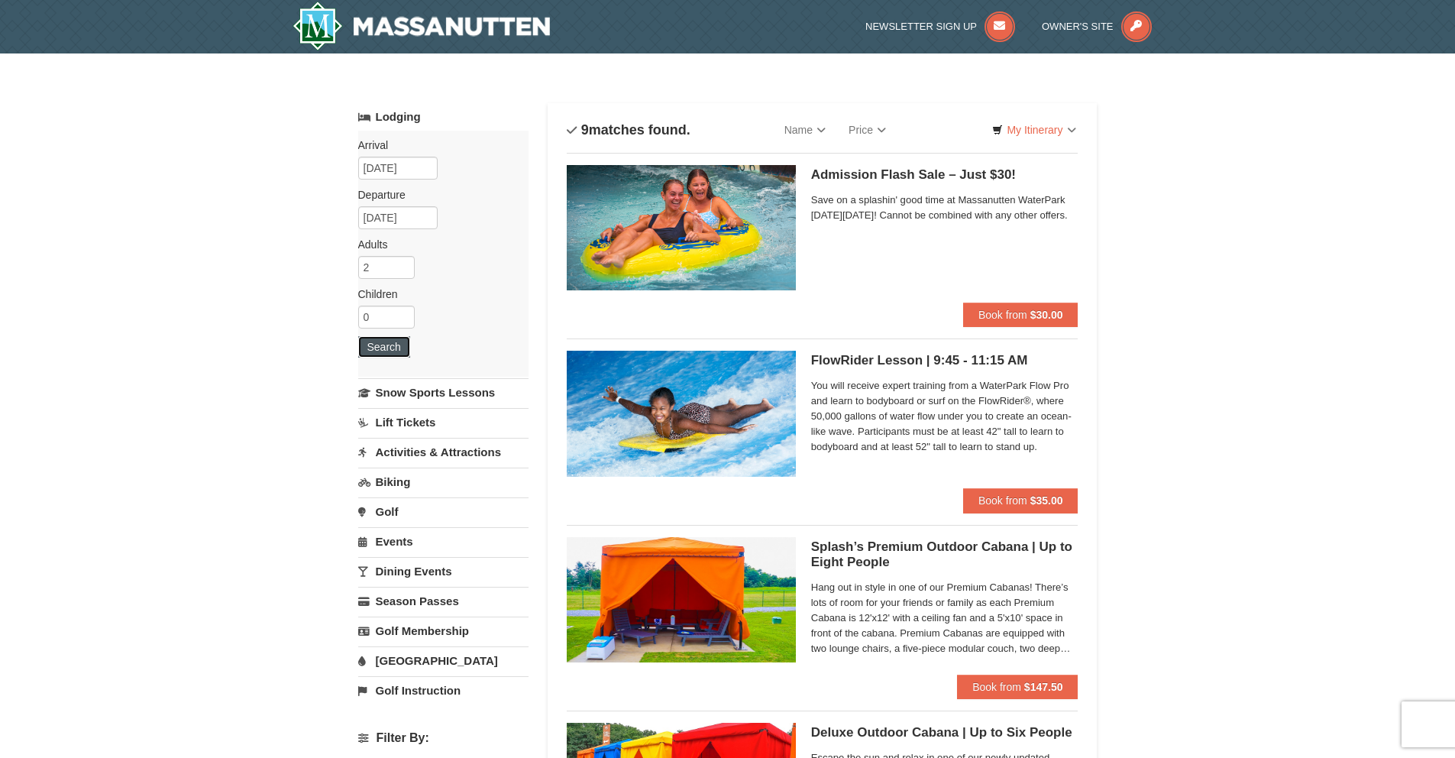
click at [394, 349] on button "Search" at bounding box center [384, 346] width 52 height 21
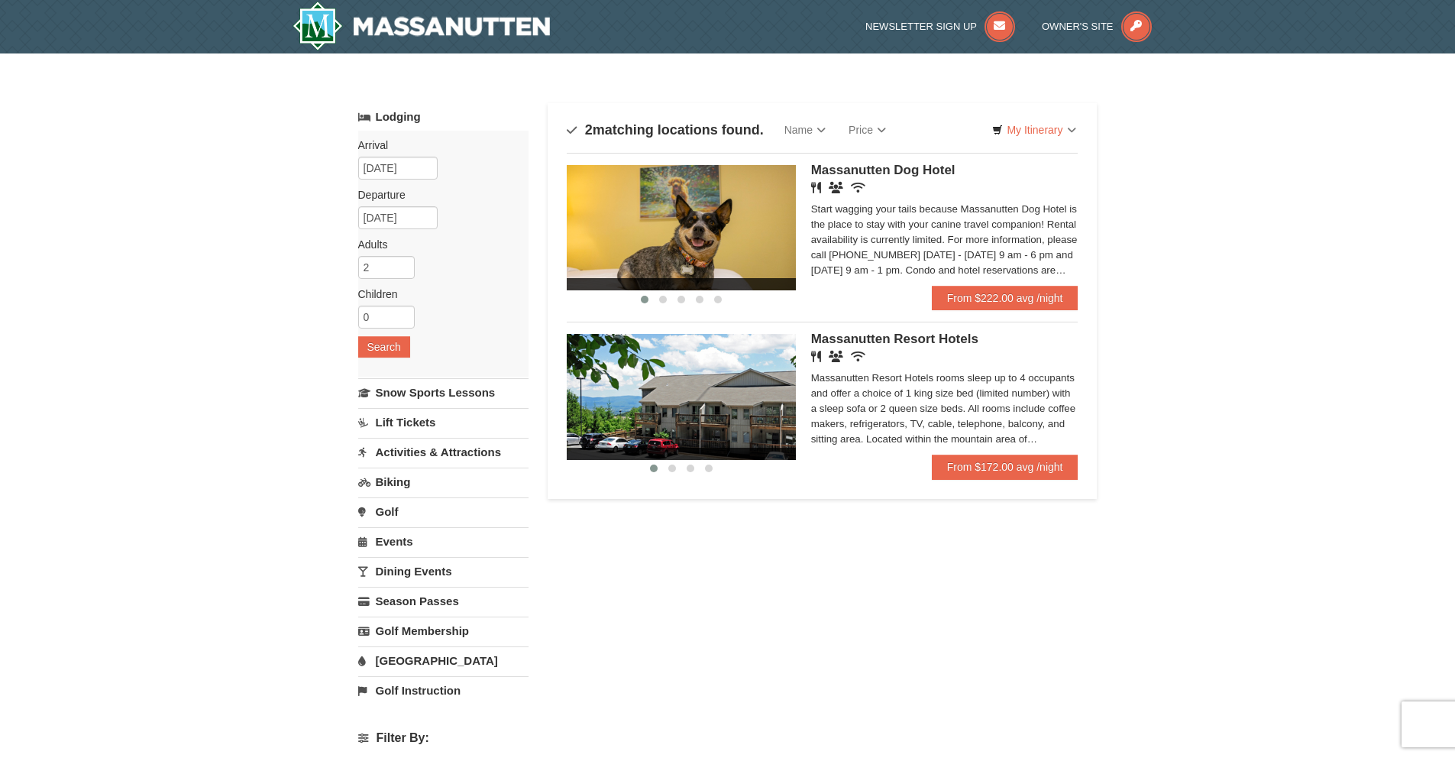
click at [694, 422] on img at bounding box center [681, 396] width 229 height 125
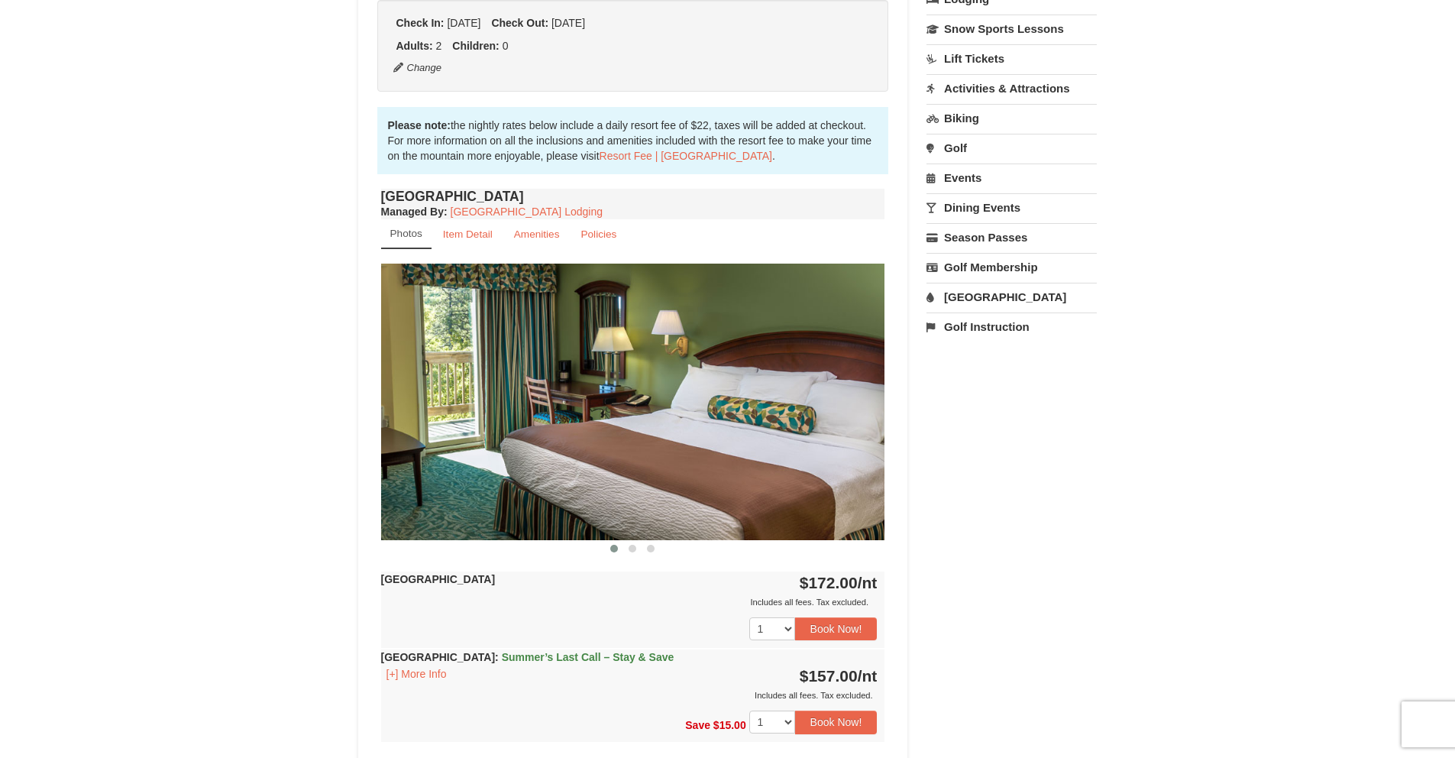
scroll to position [455, 0]
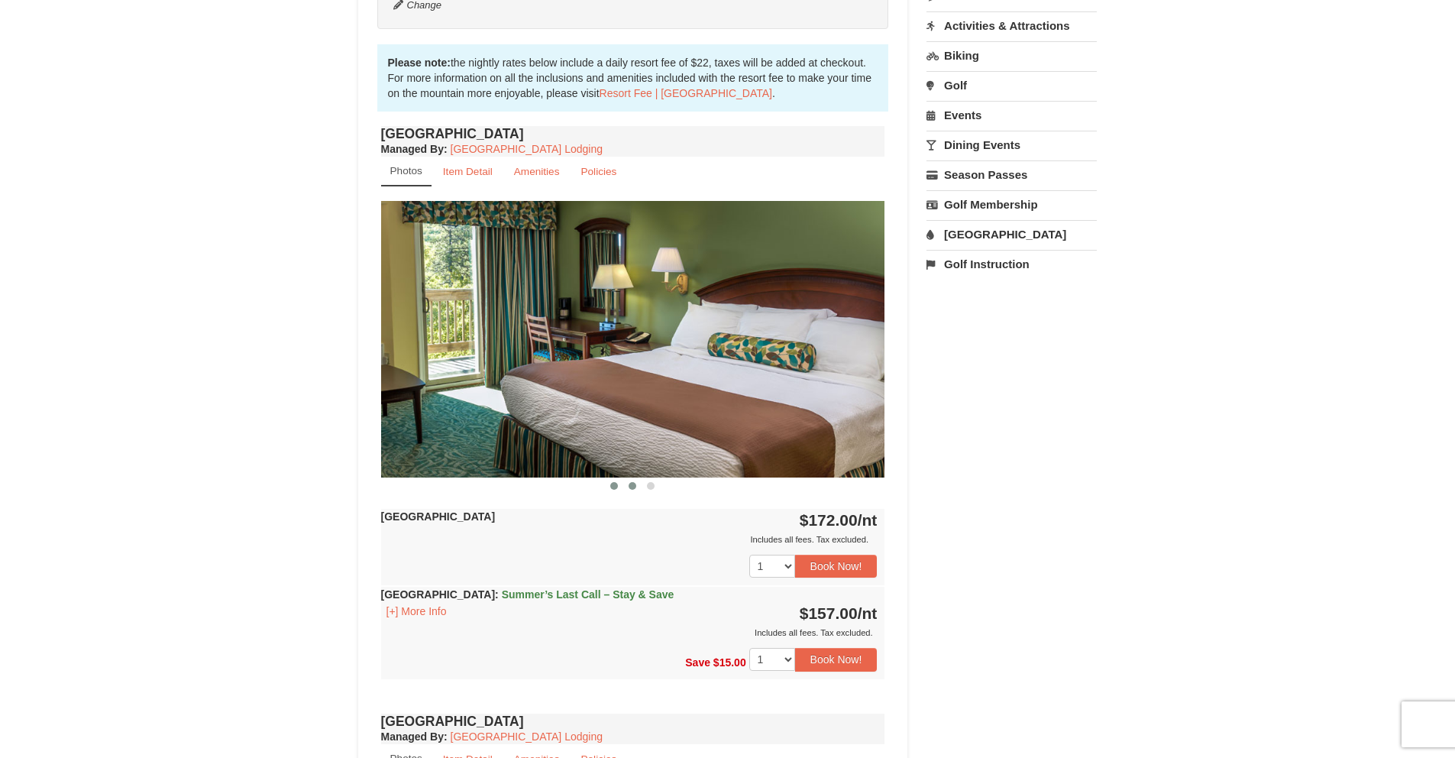
click at [629, 487] on span at bounding box center [633, 486] width 8 height 8
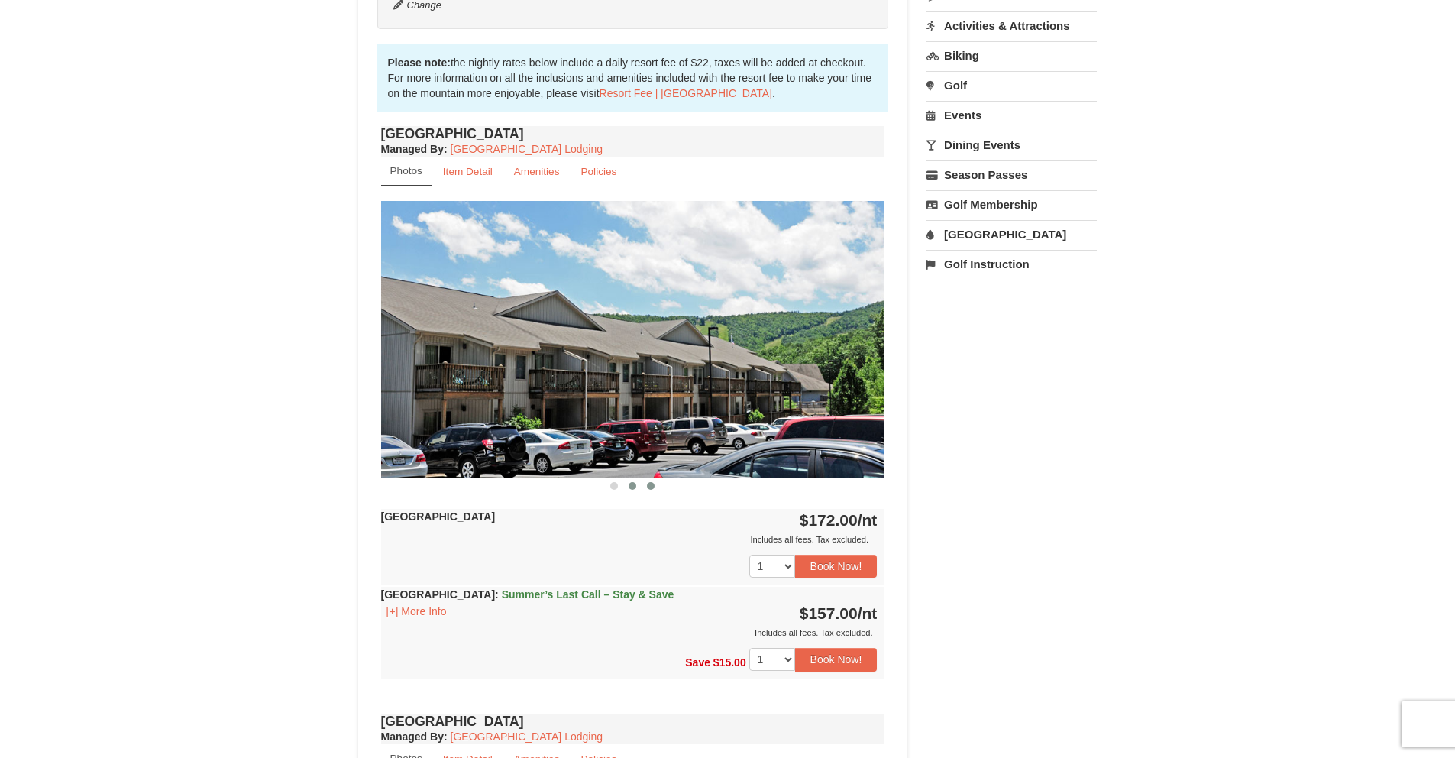
click at [653, 487] on span at bounding box center [651, 486] width 8 height 8
